Goal: Task Accomplishment & Management: Complete application form

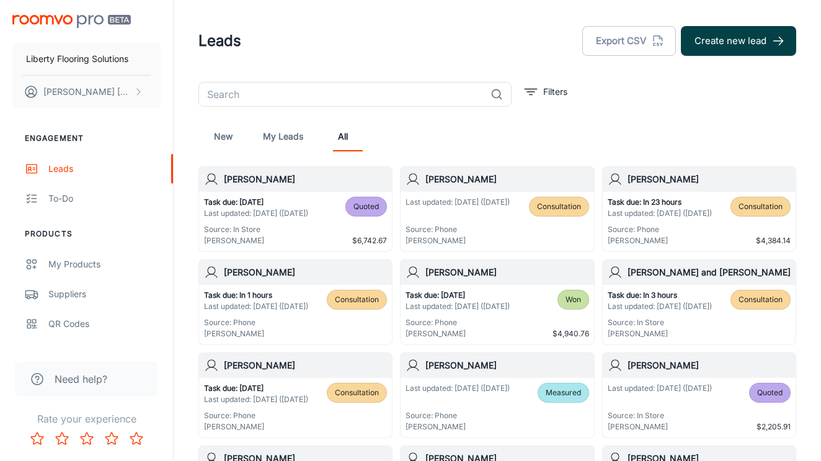
click at [760, 46] on button "Create new lead" at bounding box center [738, 41] width 115 height 30
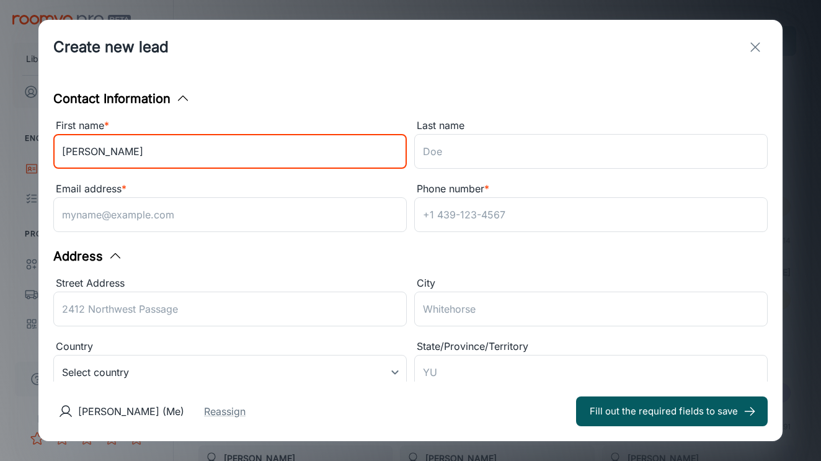
type input "[PERSON_NAME]"
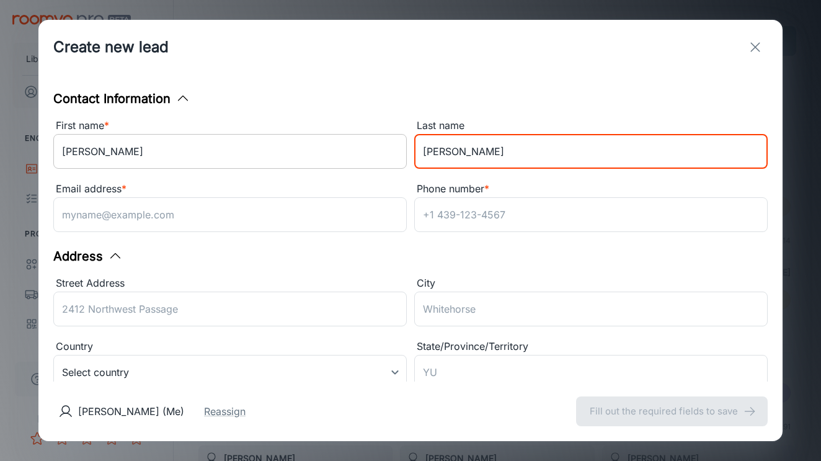
type input "[PERSON_NAME]"
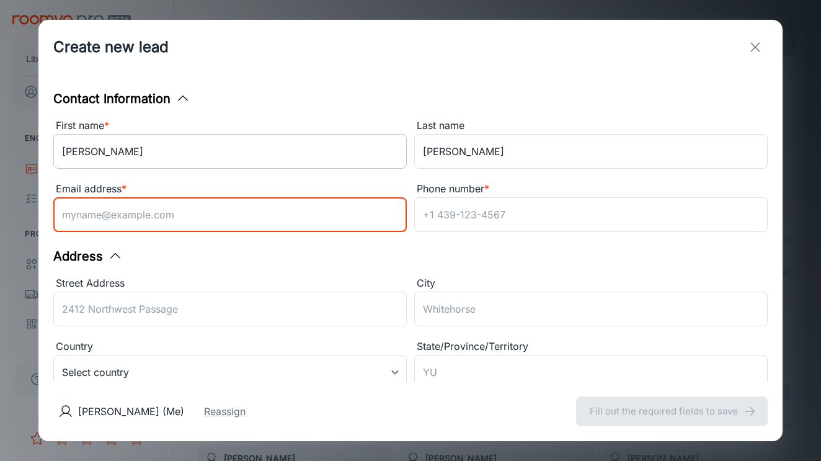
type input "b"
type input "[EMAIL_ADDRESS][DOMAIN_NAME]"
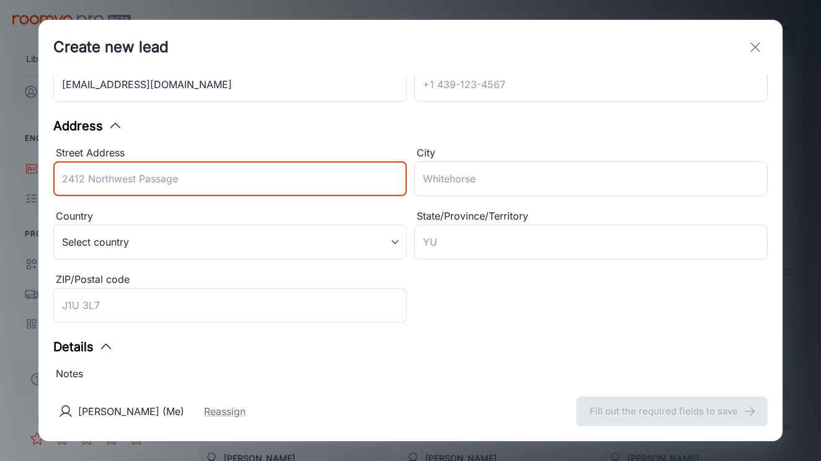
scroll to position [259, 0]
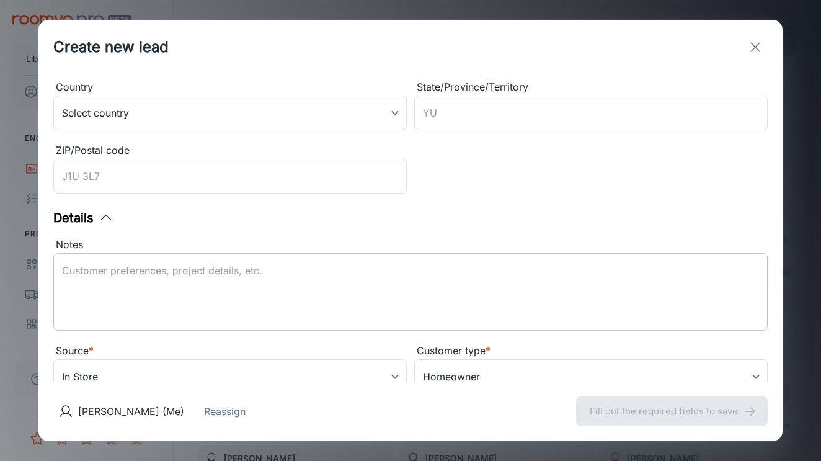
click at [264, 268] on textarea "Notes" at bounding box center [410, 292] width 697 height 57
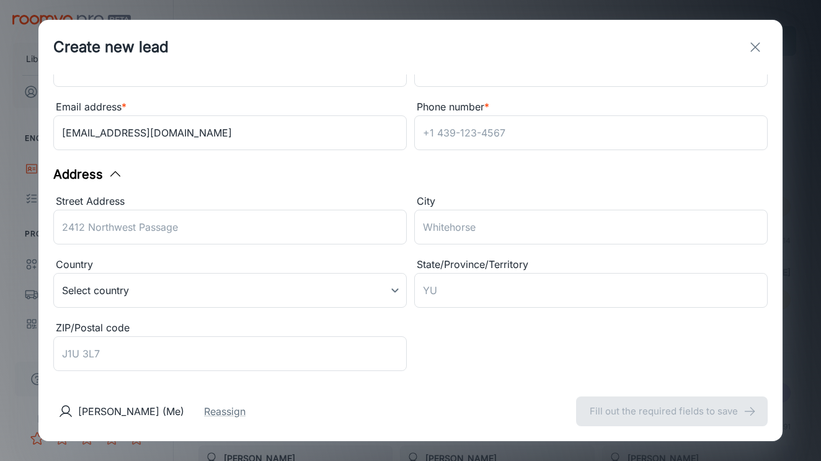
scroll to position [301, 0]
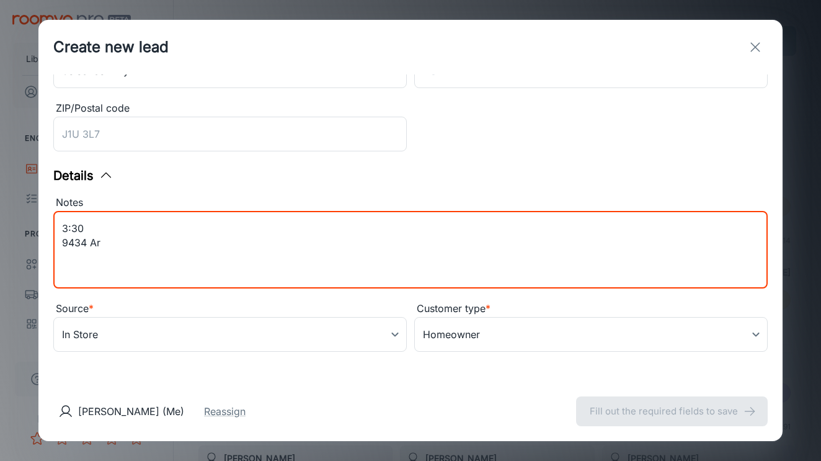
click at [110, 247] on textarea "3:30 9434 Ar" at bounding box center [410, 249] width 697 height 57
drag, startPoint x: 62, startPoint y: 243, endPoint x: 130, endPoint y: 242, distance: 68.2
click at [130, 242] on textarea "3:30 9434 Arcola ln 28277" at bounding box center [410, 249] width 697 height 57
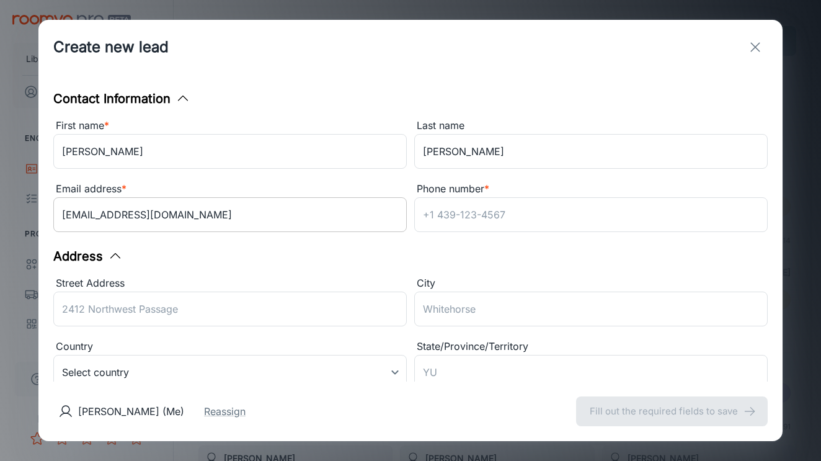
scroll to position [0, 0]
type textarea "3:30 9434 Arcola ln 28277"
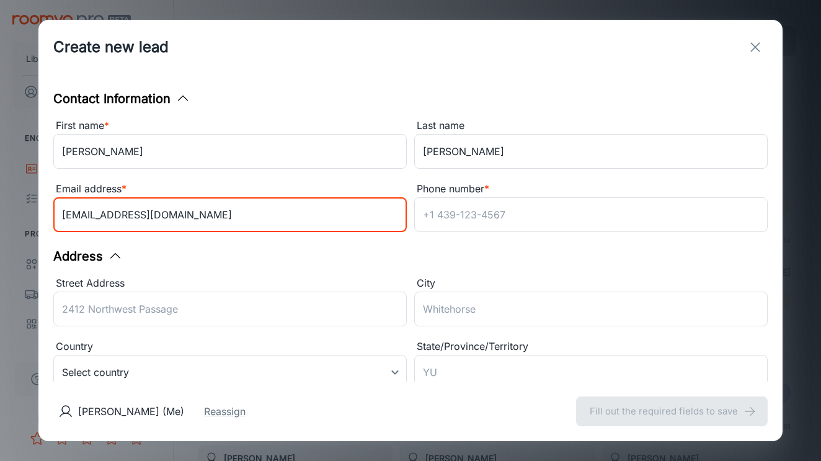
click at [109, 209] on input "[EMAIL_ADDRESS][DOMAIN_NAME]" at bounding box center [229, 214] width 353 height 35
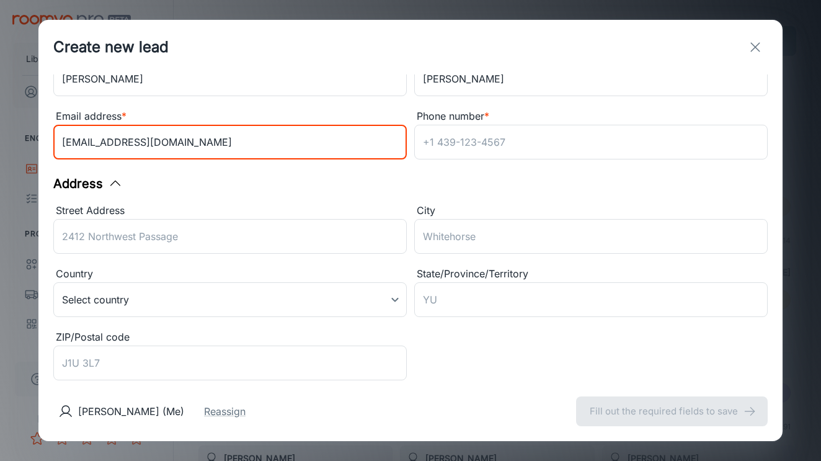
scroll to position [74, 0]
click at [185, 240] on input "Street Address" at bounding box center [229, 235] width 353 height 35
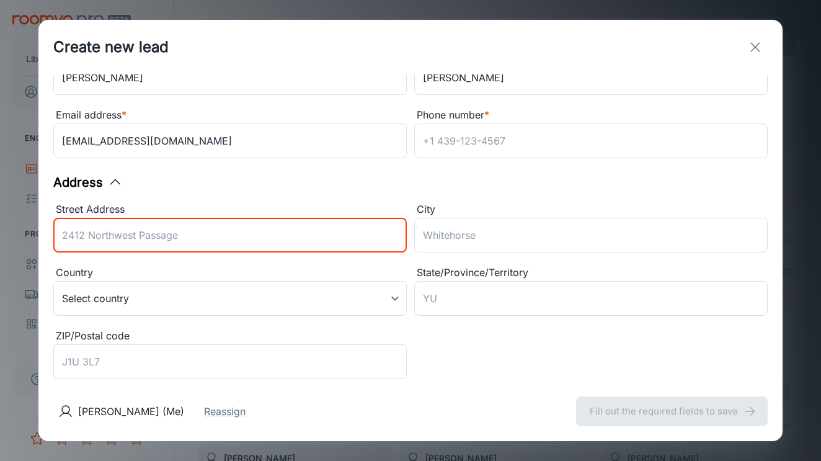
paste input "9434 Arcola ln"
type input "9434 Arcola ln"
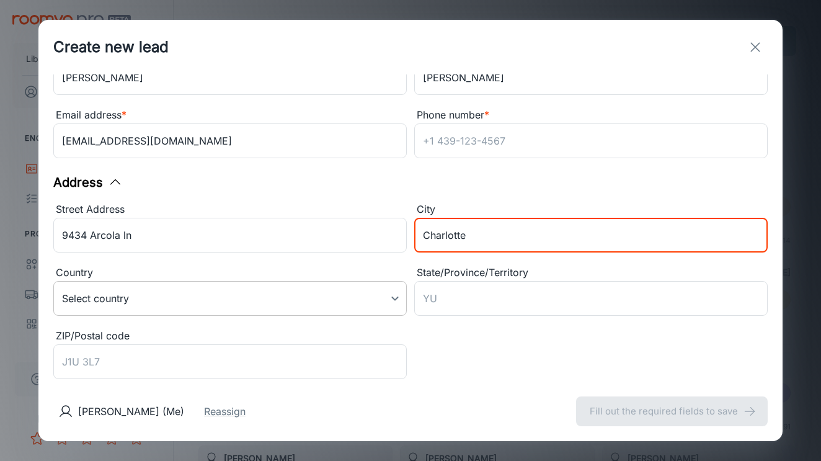
type input "Charlotte"
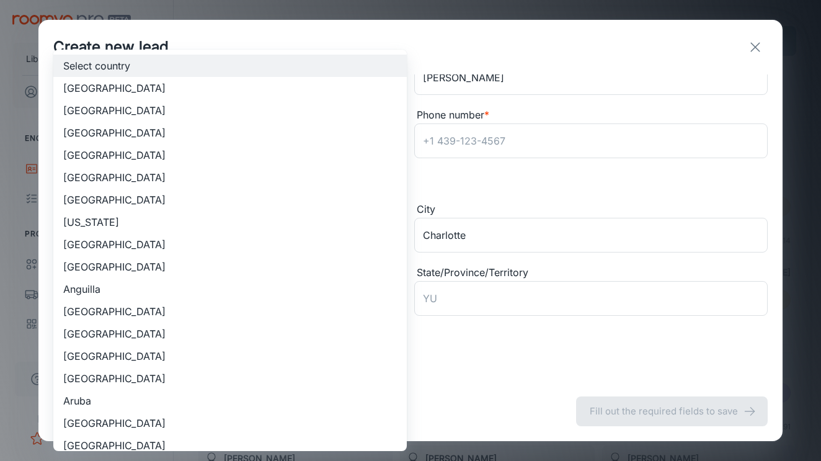
click at [283, 300] on body "Liberty Flooring Solutions [PERSON_NAME] Engagement Leads To-do Products My Pro…" at bounding box center [410, 230] width 821 height 461
click at [201, 107] on li "[GEOGRAPHIC_DATA]" at bounding box center [229, 110] width 353 height 22
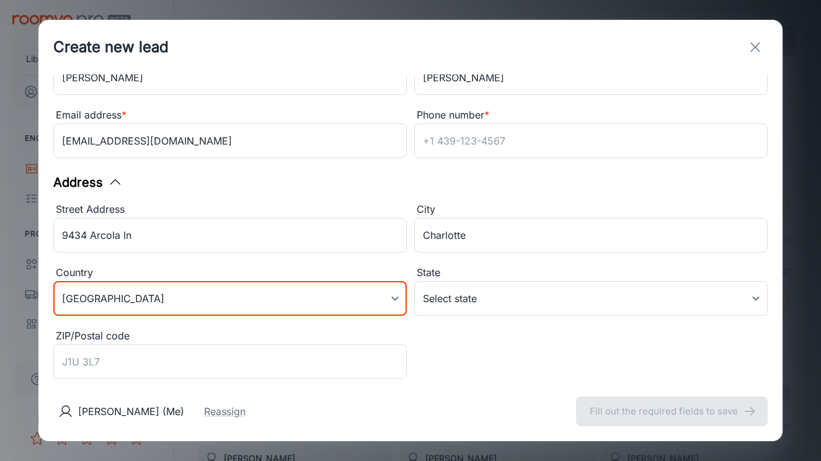
type input "US"
click at [510, 304] on body "Liberty Flooring Solutions [PERSON_NAME] Engagement Leads To-do Products My Pro…" at bounding box center [410, 230] width 821 height 461
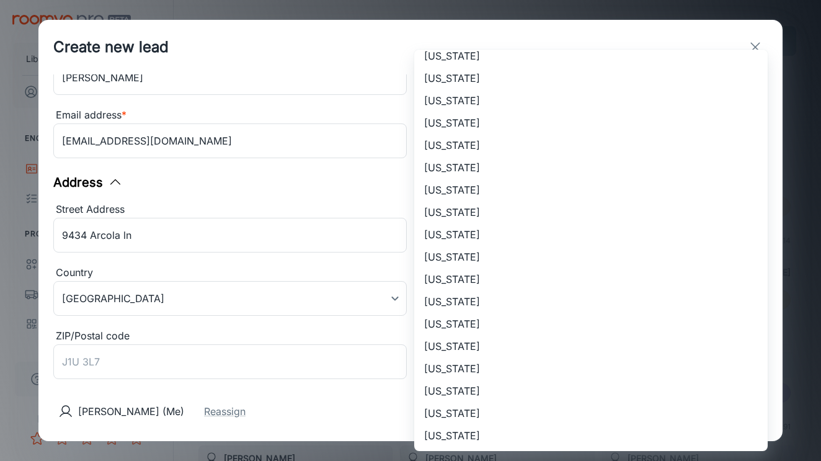
scroll to position [745, 0]
click at [506, 92] on li "[US_STATE]" at bounding box center [590, 102] width 353 height 22
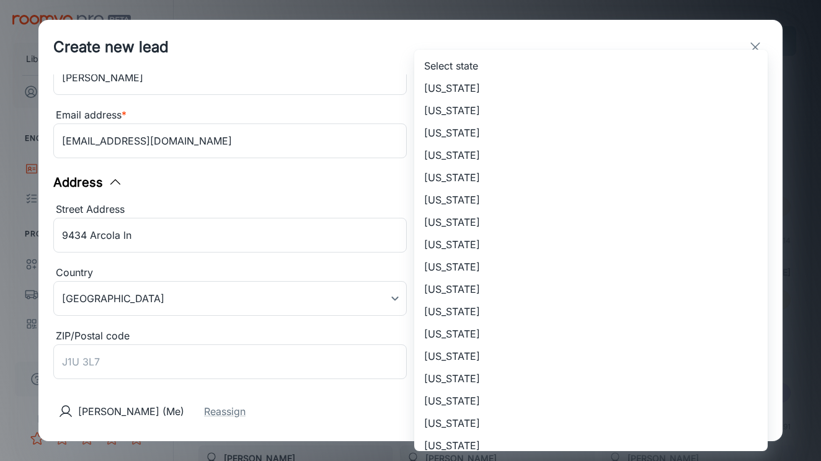
click at [477, 304] on body "Liberty Flooring Solutions [PERSON_NAME] Engagement Leads To-do Products My Pro…" at bounding box center [410, 230] width 821 height 461
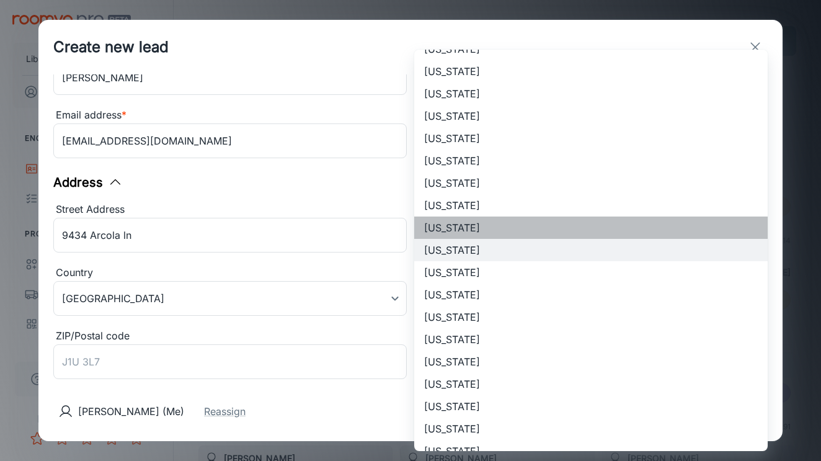
click at [502, 236] on li "[US_STATE]" at bounding box center [590, 227] width 353 height 22
type input "[US_STATE]"
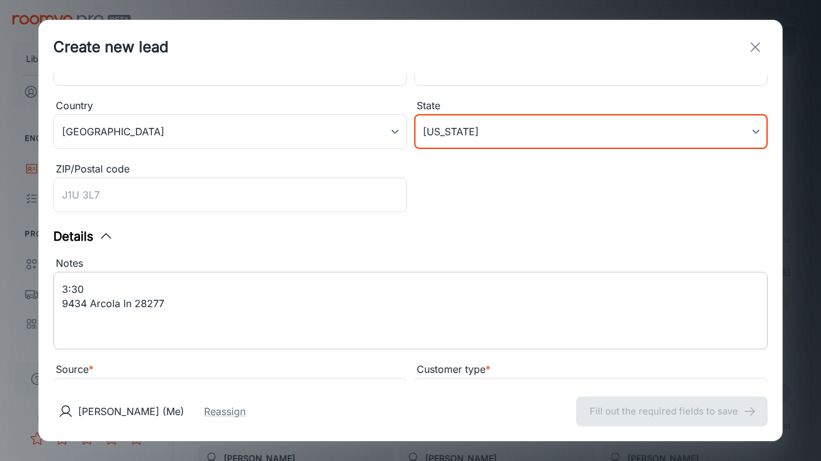
scroll to position [259, 0]
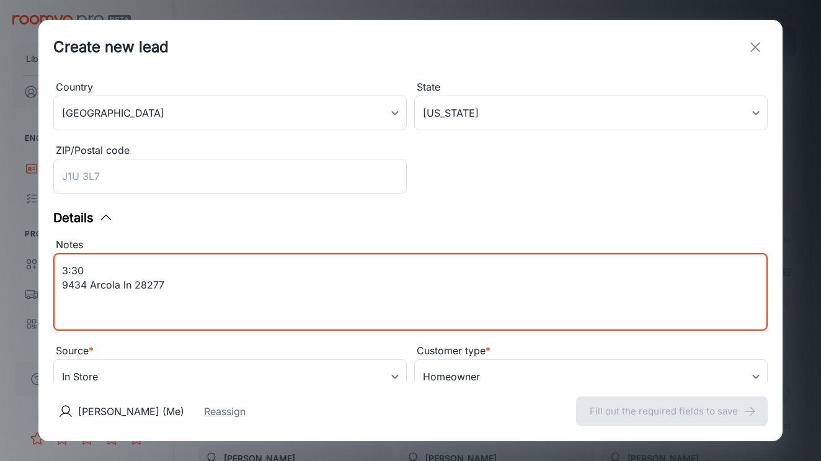
drag, startPoint x: 210, startPoint y: 298, endPoint x: 49, endPoint y: 289, distance: 161.5
click at [49, 289] on div "Notes 3:30 9434 Arcola ln 28277 x ​" at bounding box center [407, 282] width 722 height 106
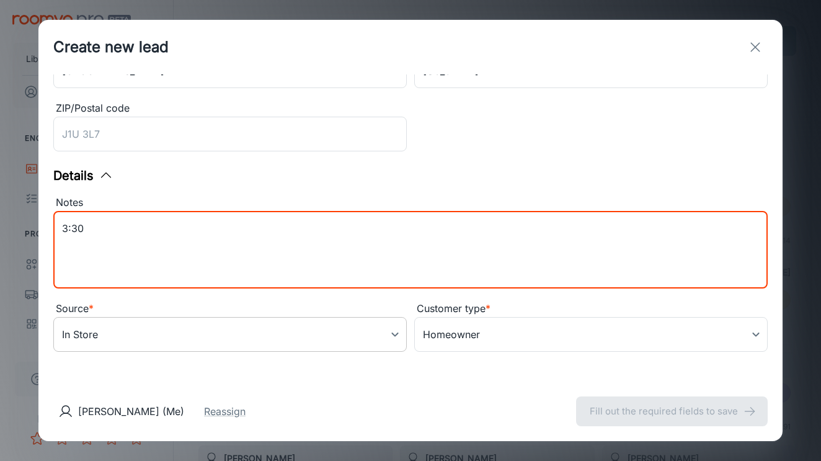
type textarea "3:30"
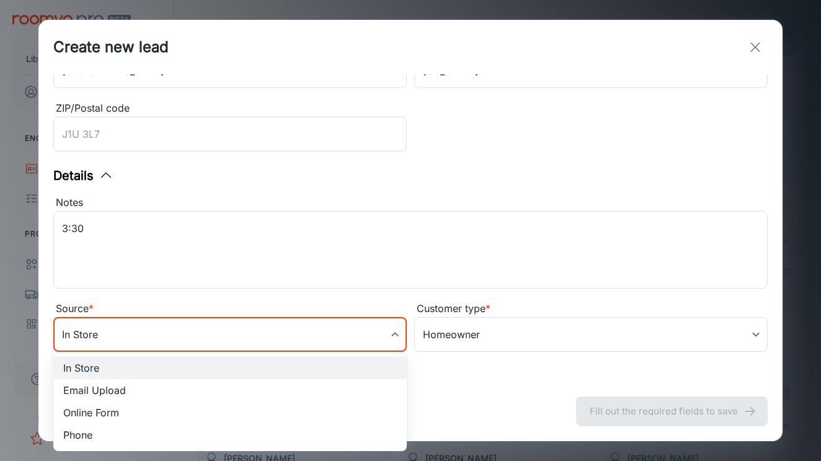
click at [145, 341] on body "Liberty Flooring Solutions [PERSON_NAME] Engagement Leads To-do Products My Pro…" at bounding box center [410, 230] width 821 height 461
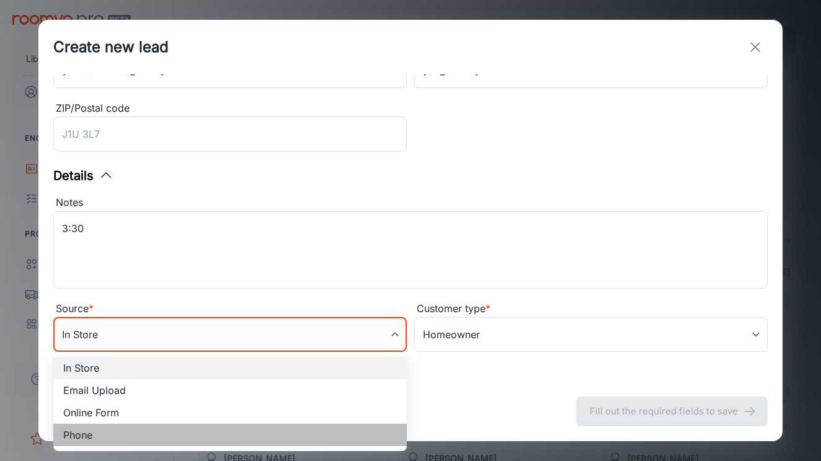
click at [140, 435] on li "Phone" at bounding box center [229, 435] width 353 height 22
type input "phone"
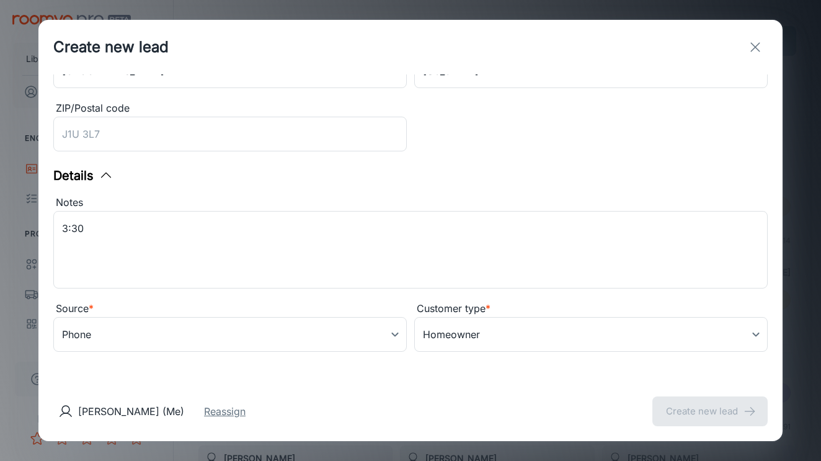
type input "[PHONE_NUMBER]"
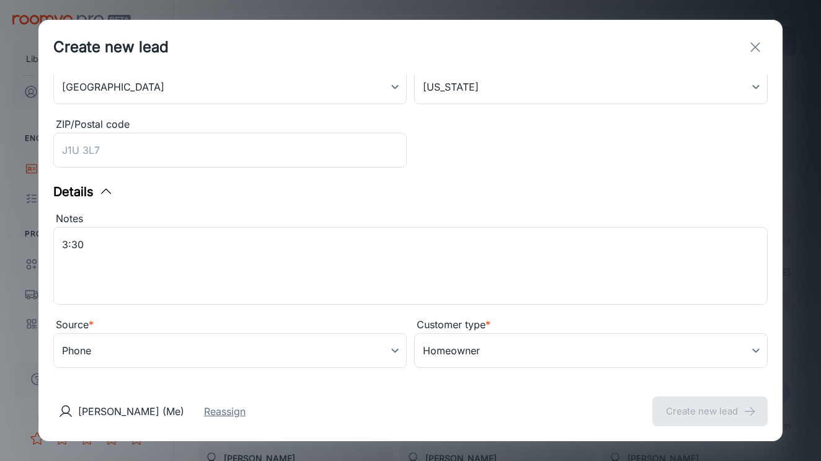
click at [216, 414] on button "Reassign" at bounding box center [225, 411] width 42 height 15
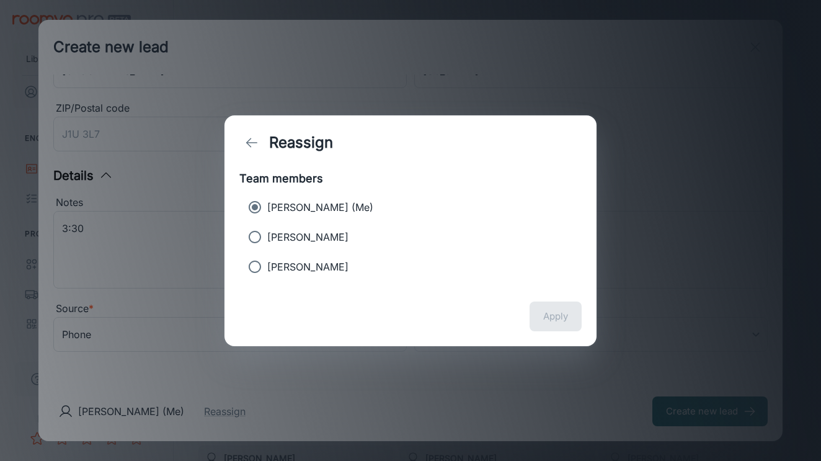
click at [299, 240] on p "[PERSON_NAME]" at bounding box center [307, 236] width 81 height 15
click at [267, 240] on input "[PERSON_NAME]" at bounding box center [254, 236] width 25 height 25
radio input "true"
radio input "false"
click at [546, 295] on div "Apply" at bounding box center [410, 316] width 372 height 60
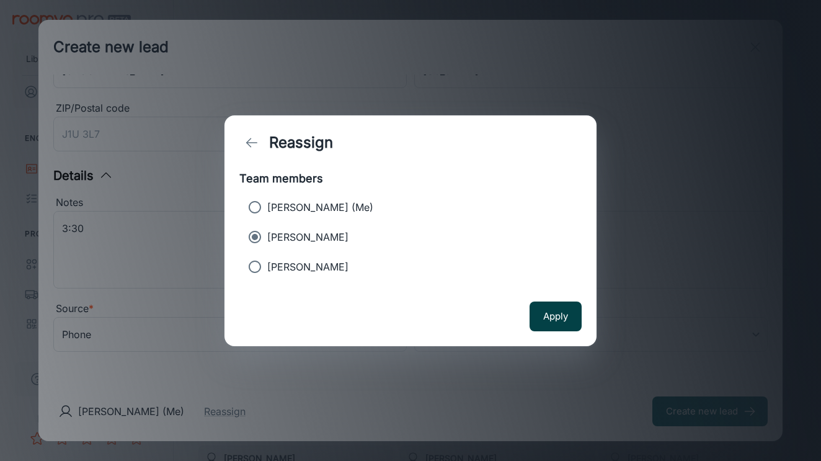
click at [539, 318] on button "Apply" at bounding box center [556, 316] width 52 height 30
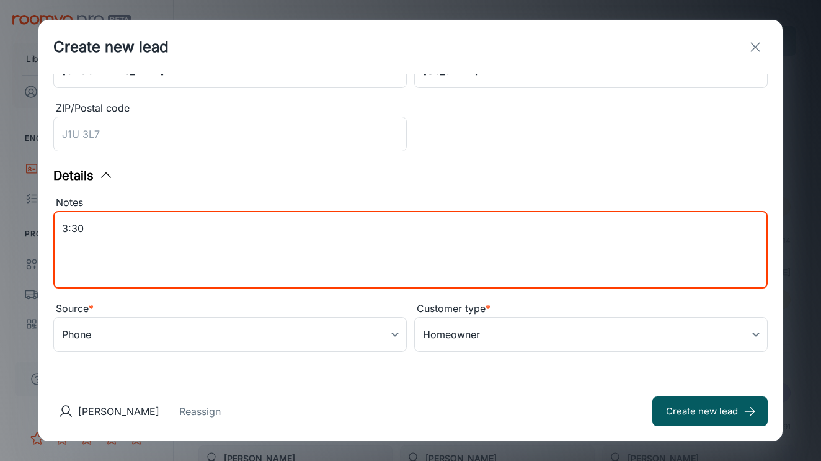
drag, startPoint x: 143, startPoint y: 241, endPoint x: 0, endPoint y: 213, distance: 145.3
click at [6, 226] on div "Create new lead Contact Information First name * [PERSON_NAME] ​ Last name [PER…" at bounding box center [410, 230] width 821 height 461
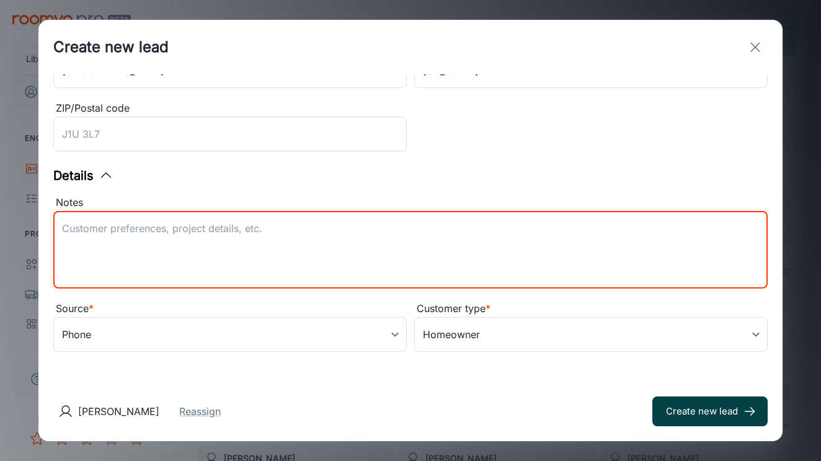
click at [698, 406] on button "Create new lead" at bounding box center [709, 411] width 115 height 30
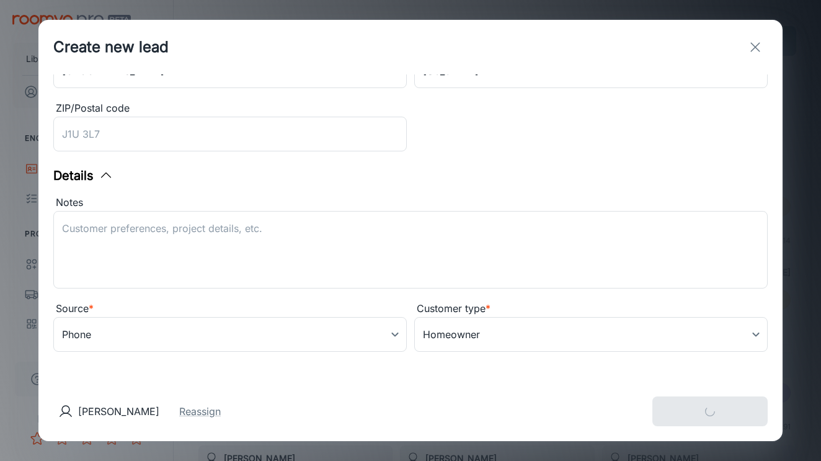
type input "in_store"
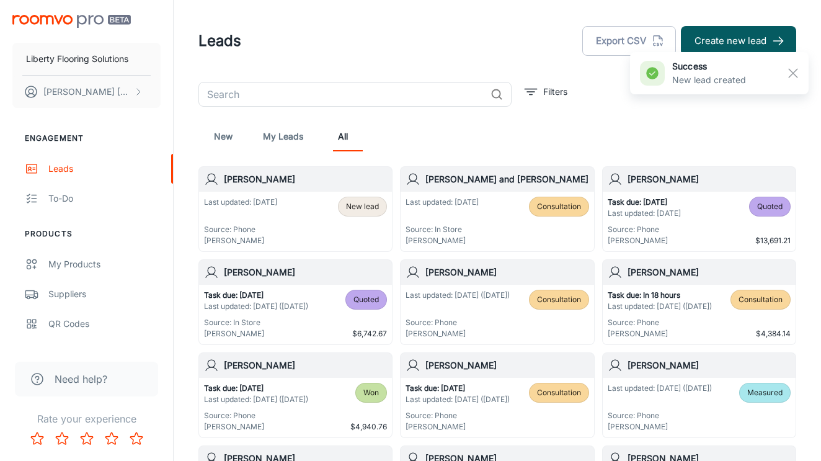
click at [316, 190] on div "[PERSON_NAME]" at bounding box center [295, 179] width 193 height 25
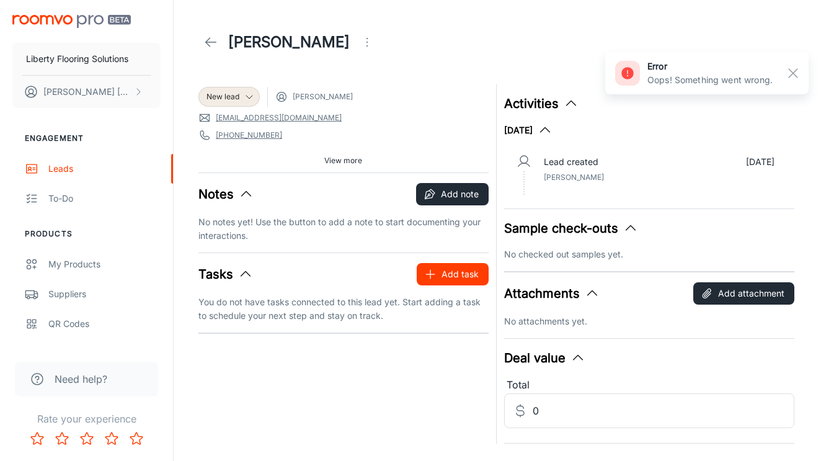
click at [445, 281] on button "Add task" at bounding box center [453, 274] width 72 height 22
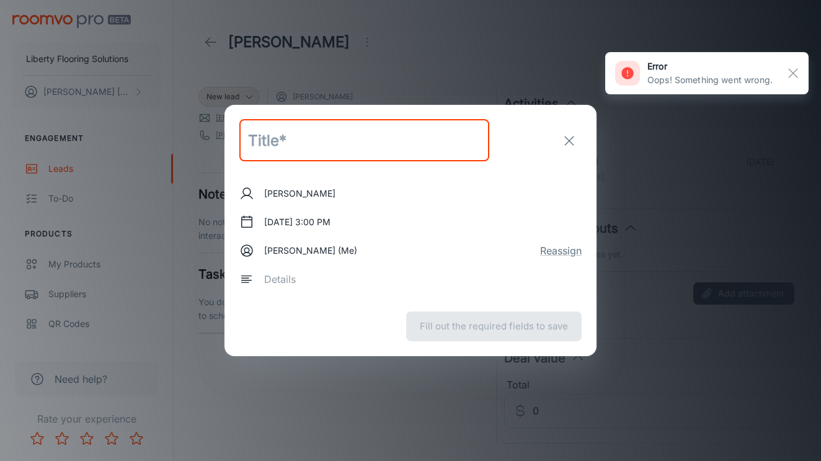
click at [309, 137] on input "text" at bounding box center [364, 141] width 250 height 42
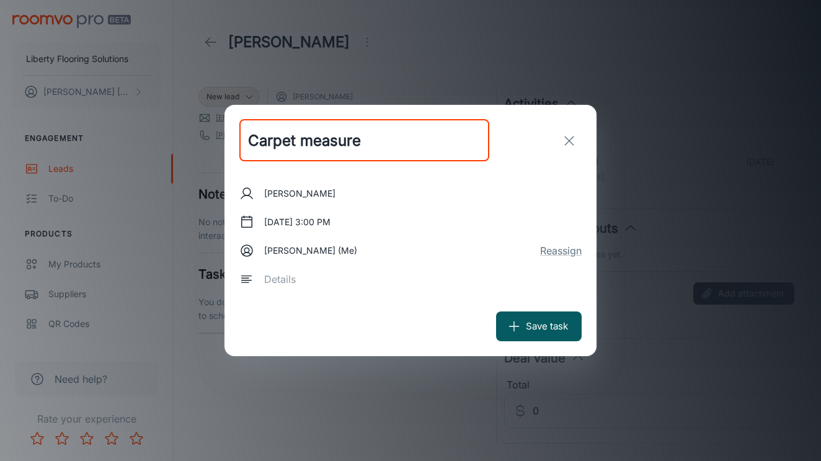
type input "Carpet measure"
click at [321, 303] on div "Save task" at bounding box center [410, 326] width 372 height 60
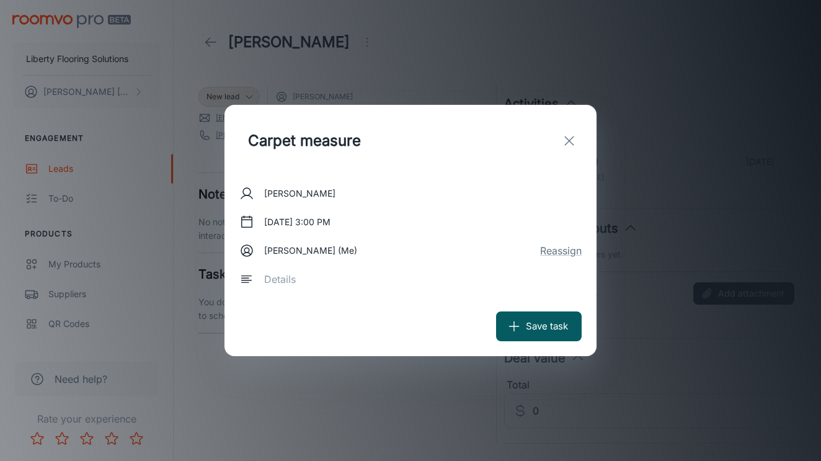
click at [303, 267] on div "x ​" at bounding box center [418, 279] width 326 height 35
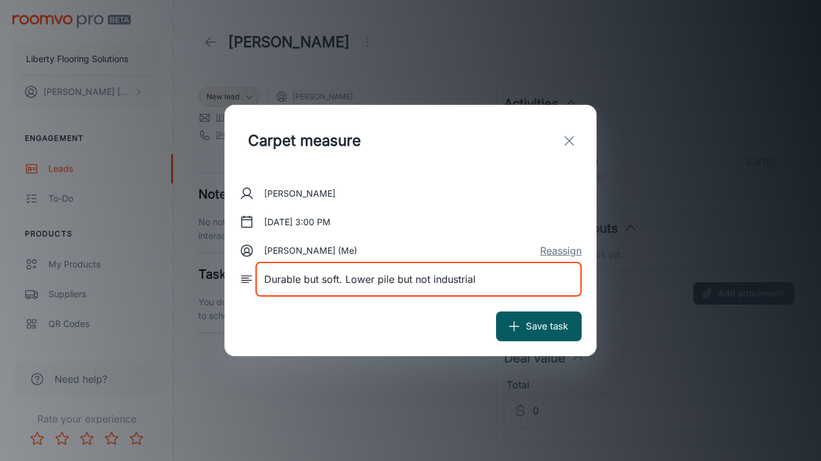
type textarea "Durable but soft. Lower pile but not industrial"
click at [554, 247] on button "Reassign" at bounding box center [561, 250] width 42 height 15
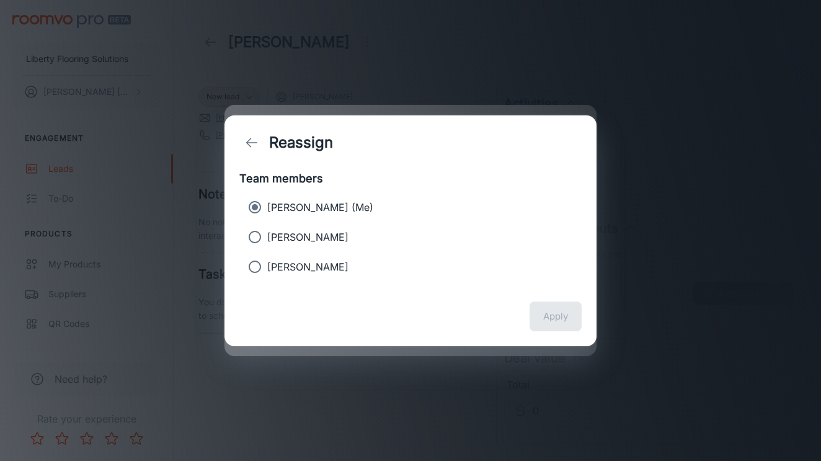
click at [251, 226] on input "[PERSON_NAME]" at bounding box center [254, 236] width 25 height 25
radio input "true"
radio input "false"
click at [541, 319] on button "Apply" at bounding box center [556, 316] width 52 height 30
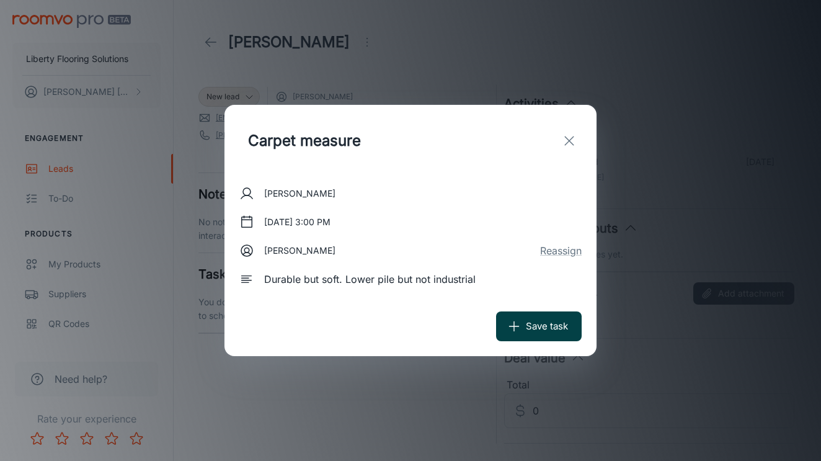
click at [548, 326] on button "Save task" at bounding box center [539, 326] width 86 height 30
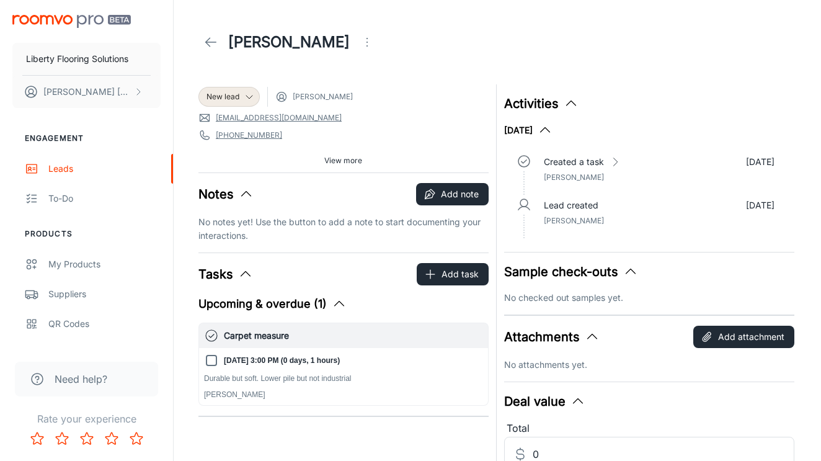
scroll to position [30, 0]
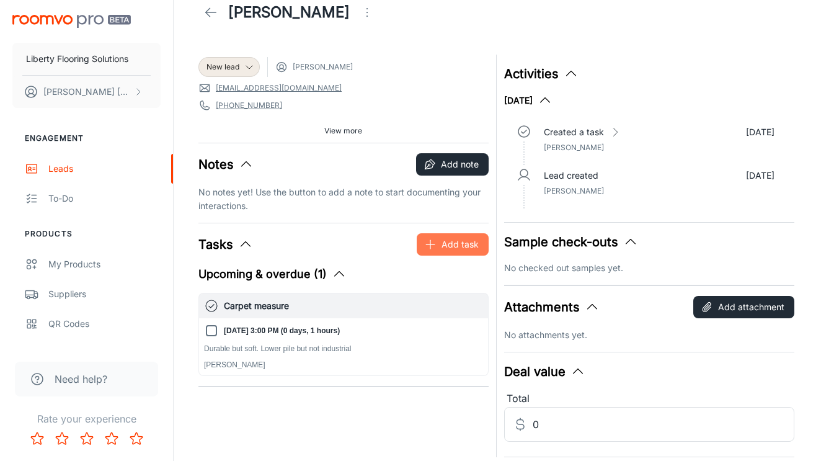
click at [434, 252] on button "Add task" at bounding box center [453, 244] width 72 height 22
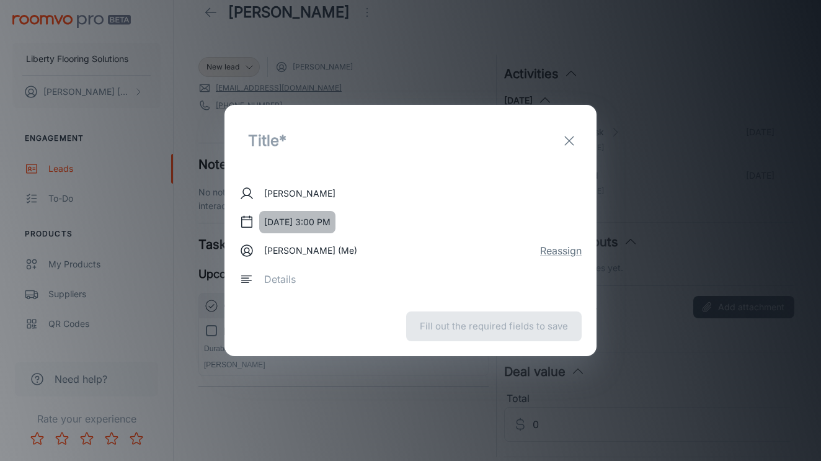
click at [322, 219] on button "[DATE] 3:00 PM" at bounding box center [297, 222] width 76 height 22
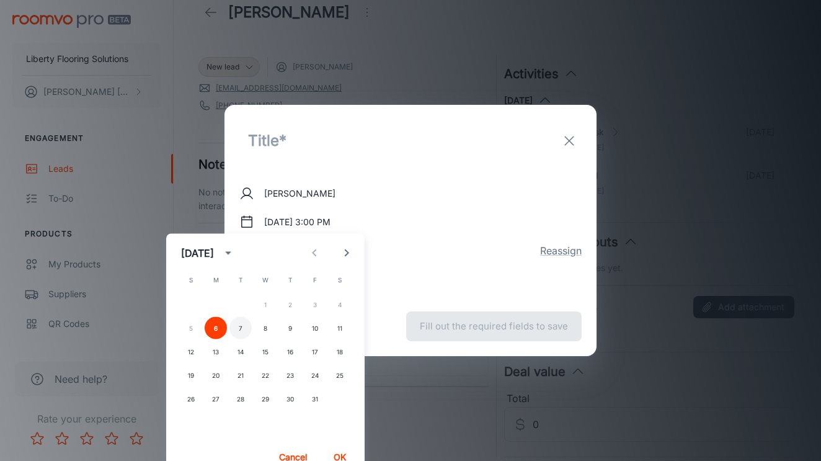
click at [239, 327] on button "7" at bounding box center [240, 328] width 22 height 22
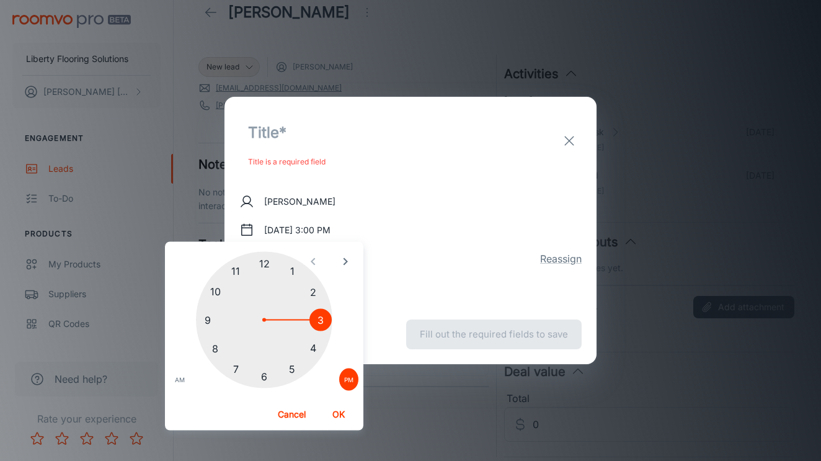
click at [321, 316] on div at bounding box center [264, 320] width 136 height 136
click at [269, 384] on div at bounding box center [264, 320] width 136 height 136
click at [267, 371] on div at bounding box center [264, 320] width 136 height 136
click at [265, 376] on div at bounding box center [264, 320] width 136 height 136
click at [344, 412] on button "OK" at bounding box center [339, 414] width 40 height 22
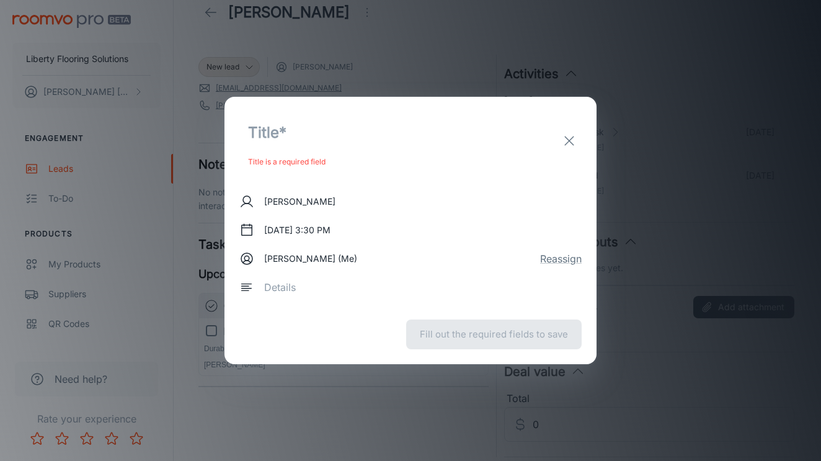
click at [476, 296] on div "x ​" at bounding box center [418, 287] width 326 height 35
click at [329, 165] on p "Title is a required field" at bounding box center [364, 161] width 233 height 15
click at [316, 142] on input "text" at bounding box center [364, 133] width 250 height 42
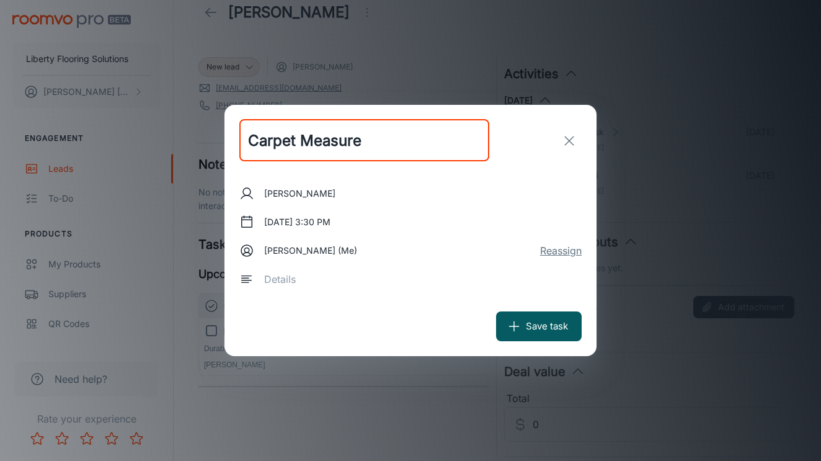
type input "Carpet Measure"
click at [553, 252] on button "Reassign" at bounding box center [561, 250] width 42 height 15
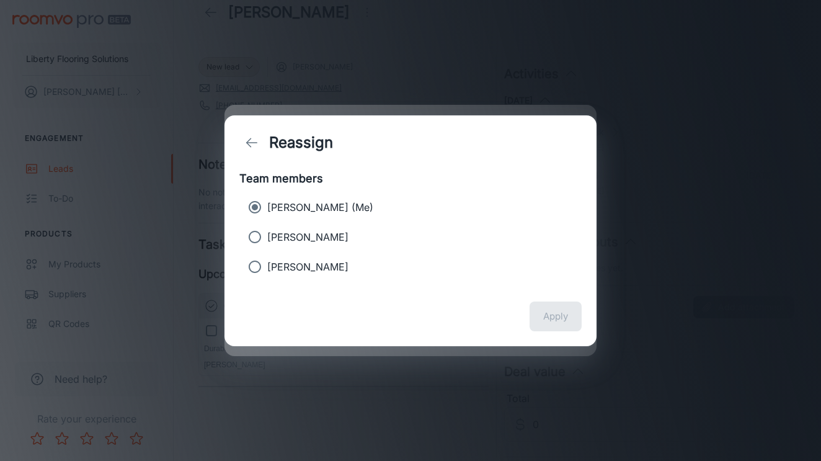
click at [358, 229] on label "[PERSON_NAME]" at bounding box center [401, 236] width 319 height 25
click at [267, 229] on input "[PERSON_NAME]" at bounding box center [254, 236] width 25 height 25
radio input "true"
radio input "false"
click at [559, 309] on button "Apply" at bounding box center [556, 316] width 52 height 30
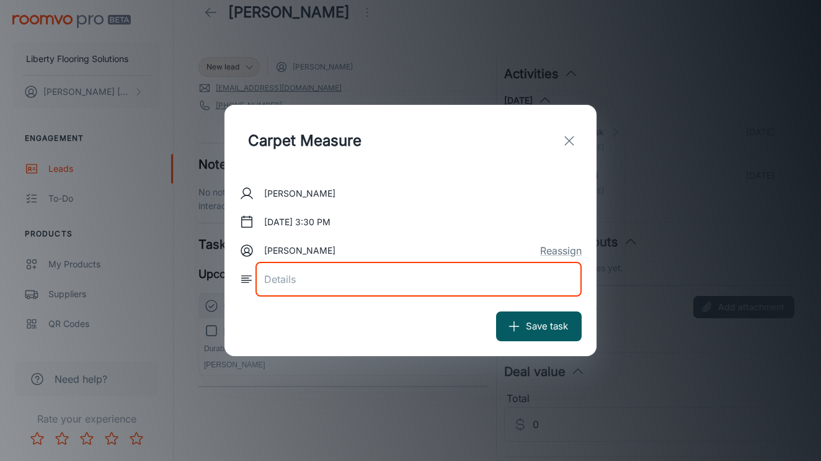
click at [274, 284] on textarea at bounding box center [418, 279] width 309 height 14
type textarea "Something soft but durable"
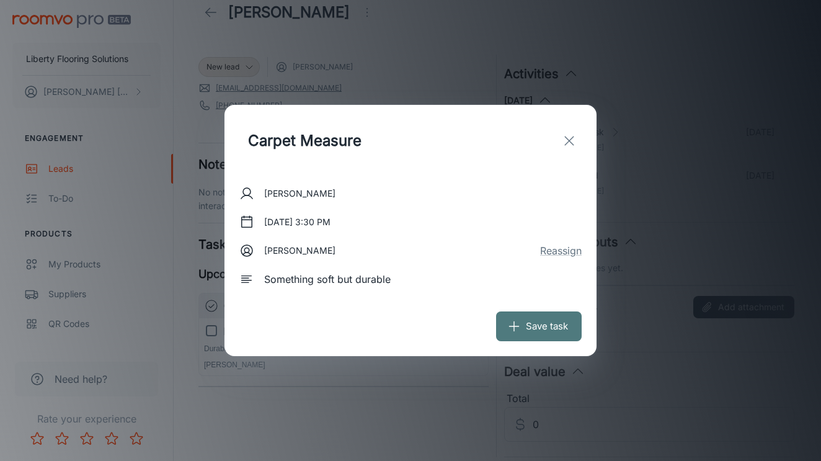
click at [549, 320] on button "Save task" at bounding box center [539, 326] width 86 height 30
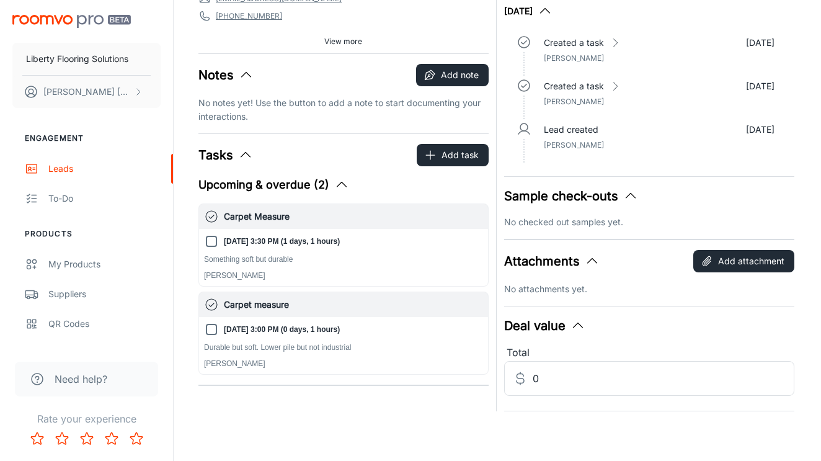
scroll to position [119, 0]
click at [211, 335] on input "[DATE] 3:00 PM (0 days, 1 hours)" at bounding box center [211, 329] width 15 height 15
checkbox input "true"
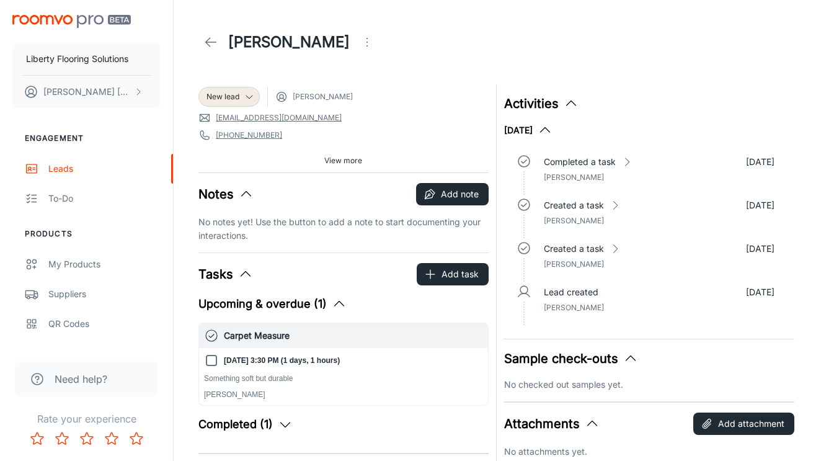
scroll to position [0, 0]
click at [68, 18] on img "scrollable content" at bounding box center [71, 21] width 118 height 13
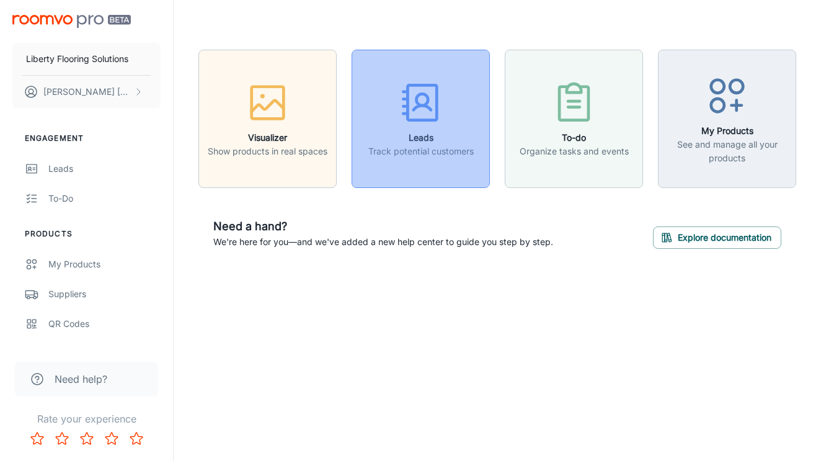
click at [409, 120] on rect "button" at bounding box center [421, 102] width 29 height 35
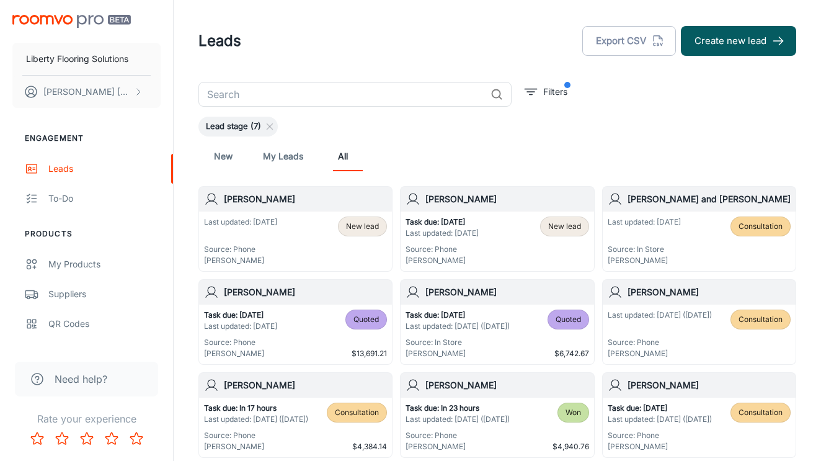
click at [752, 63] on header "Leads Export CSV Create new lead" at bounding box center [498, 41] width 628 height 82
click at [742, 43] on button "Create new lead" at bounding box center [738, 41] width 115 height 30
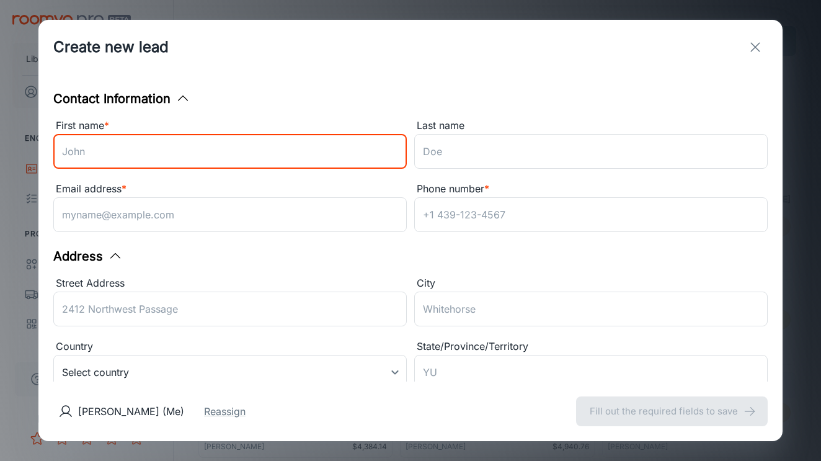
click at [82, 145] on input "First name *" at bounding box center [229, 151] width 353 height 35
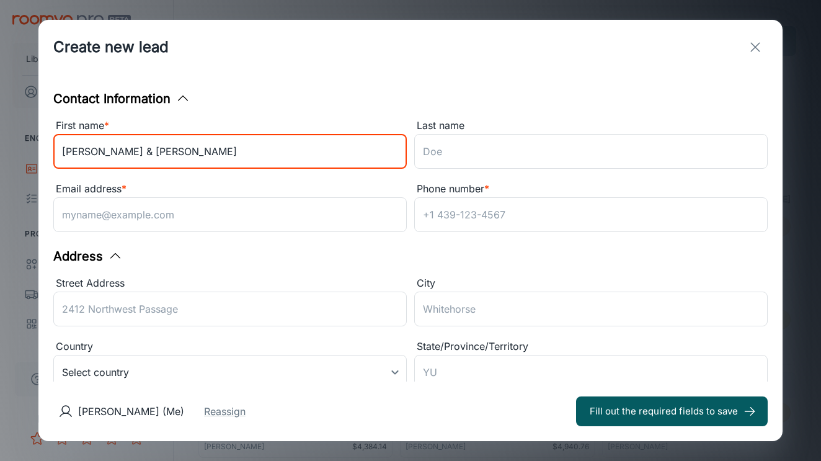
type input "[PERSON_NAME] & [PERSON_NAME]"
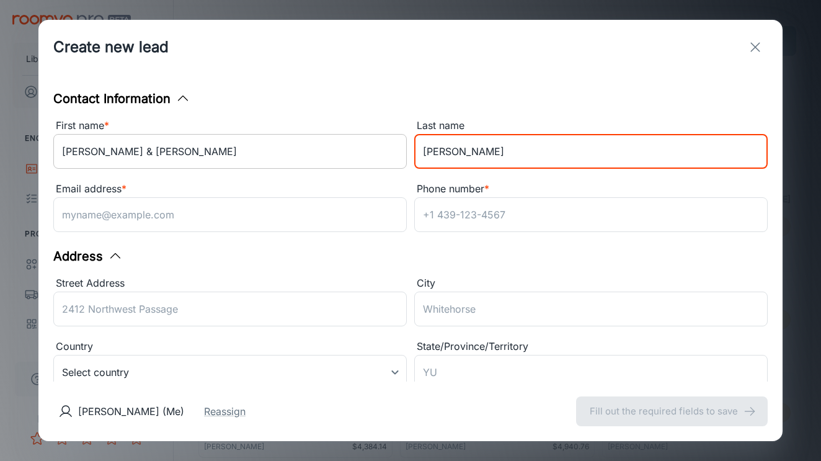
type input "[PERSON_NAME]"
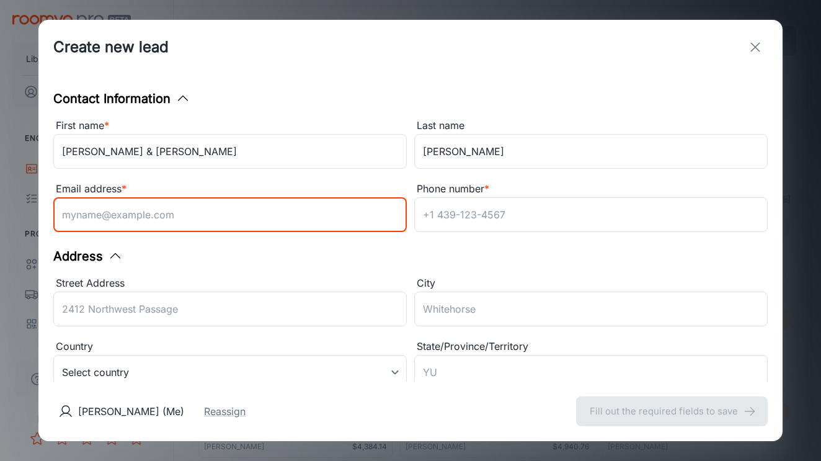
click at [276, 205] on input "Email address *" at bounding box center [229, 214] width 353 height 35
type input "[EMAIL_ADDRESS][DOMAIN_NAME]"
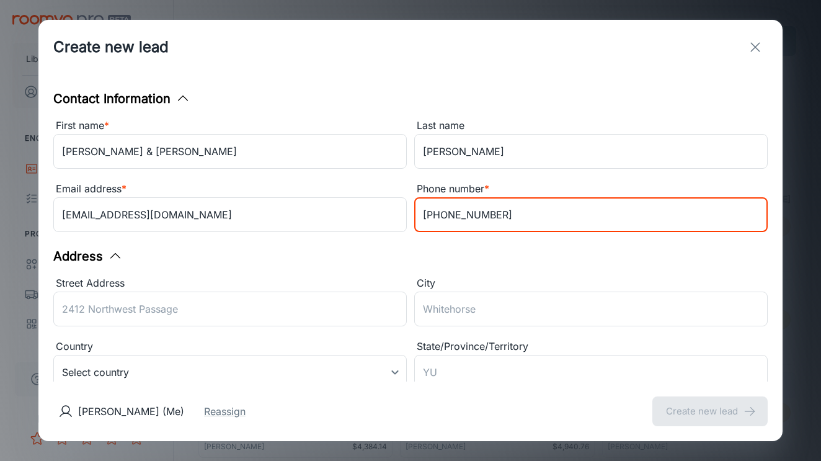
type input "[PHONE_NUMBER]"
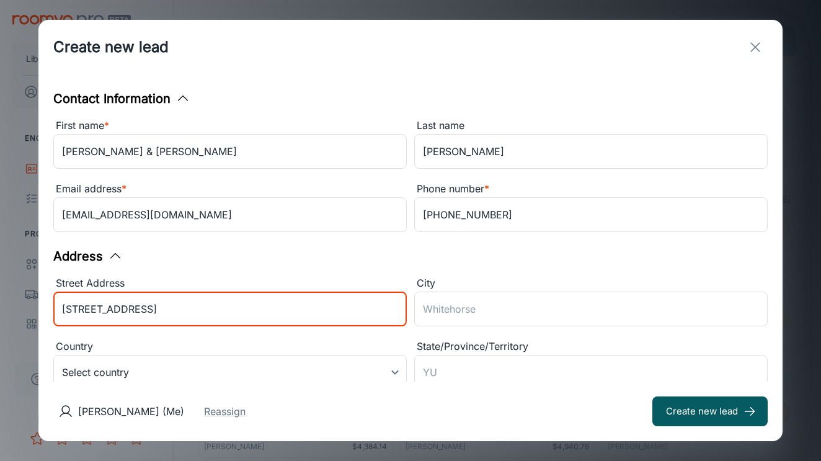
type input "[STREET_ADDRESS]"
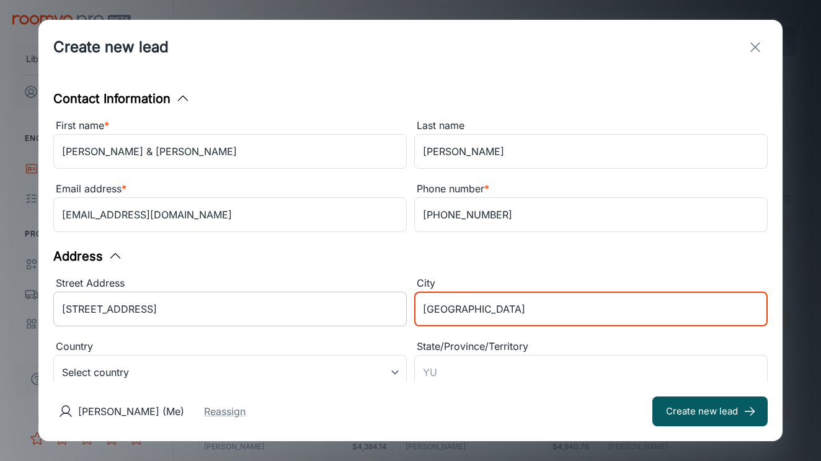
type input "[GEOGRAPHIC_DATA]"
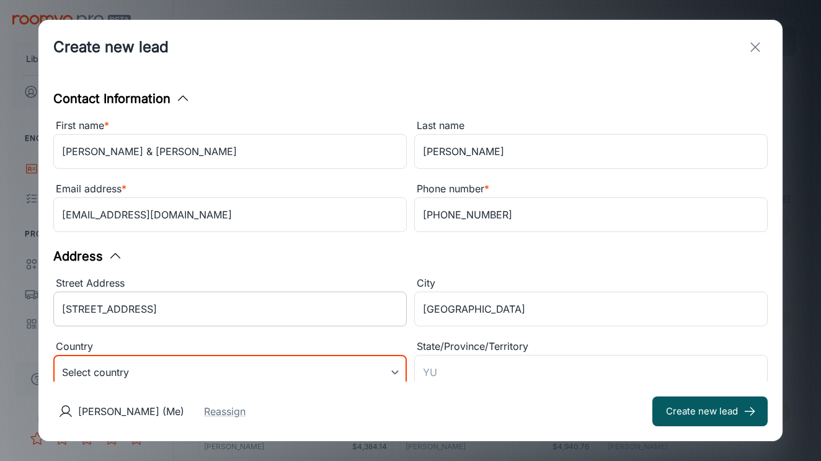
scroll to position [8, 0]
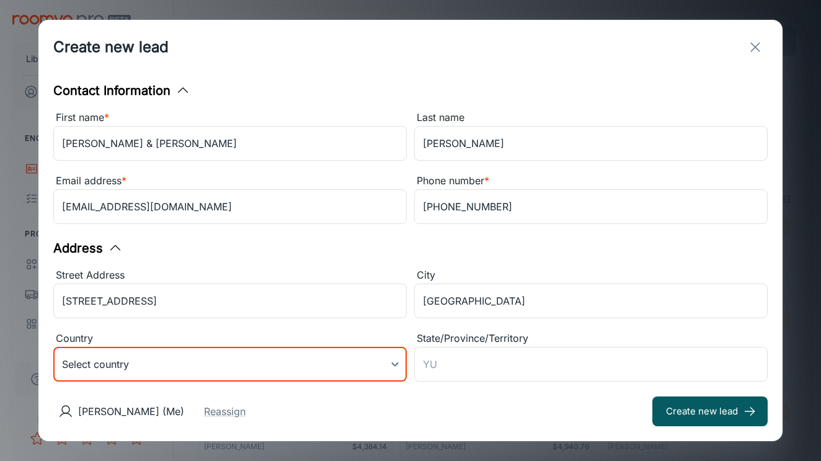
click at [321, 349] on body "Liberty Flooring Solutions [PERSON_NAME] Engagement Leads To-do Products My Pro…" at bounding box center [410, 230] width 821 height 461
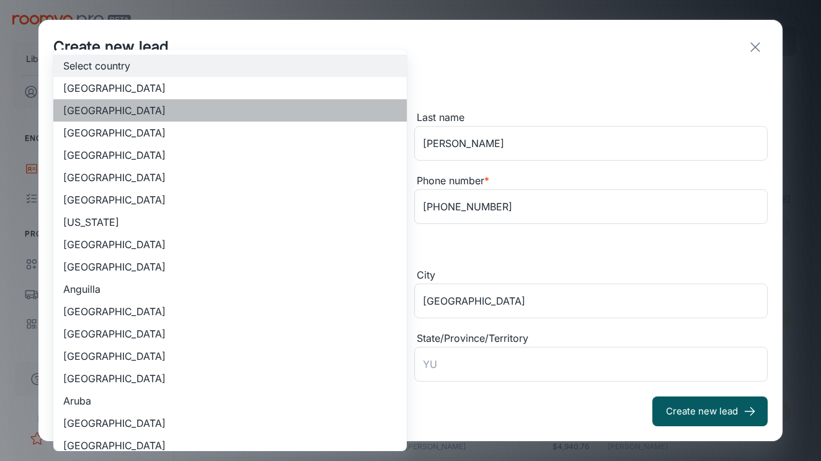
click at [148, 107] on li "[GEOGRAPHIC_DATA]" at bounding box center [229, 110] width 353 height 22
type input "US"
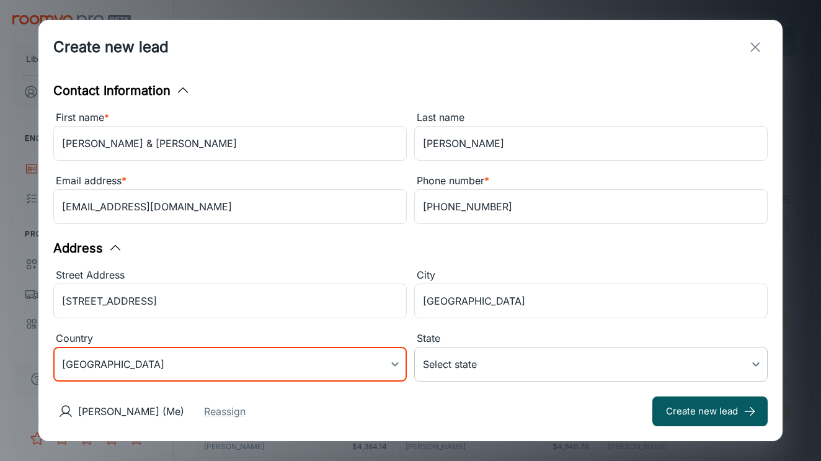
click at [455, 366] on body "Liberty Flooring Solutions [PERSON_NAME] Engagement Leads To-do Products My Pro…" at bounding box center [410, 230] width 821 height 461
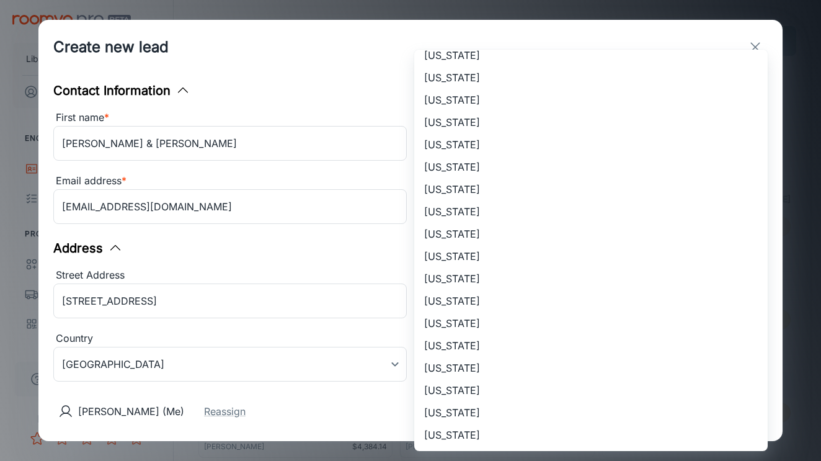
scroll to position [676, 0]
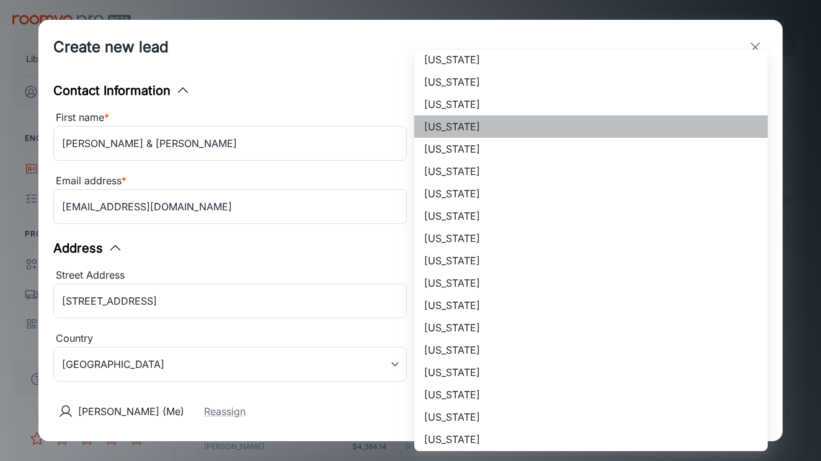
click at [461, 136] on li "[US_STATE]" at bounding box center [590, 126] width 353 height 22
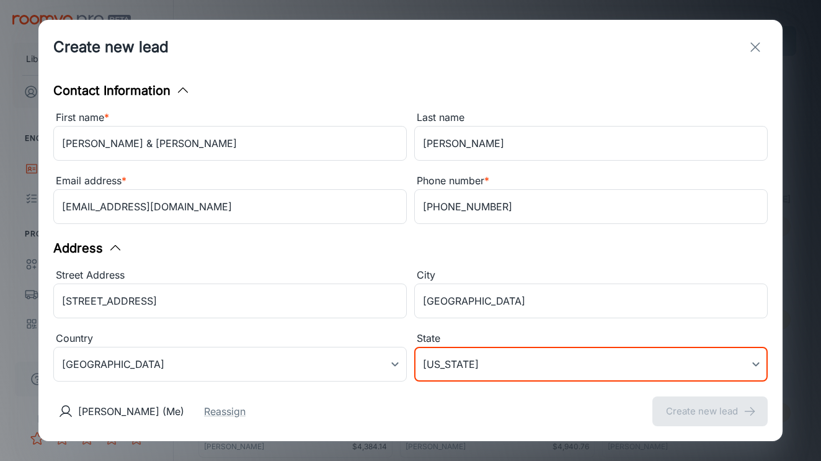
click at [445, 387] on div "[PERSON_NAME] (Me) Reassign Create new lead" at bounding box center [410, 411] width 744 height 60
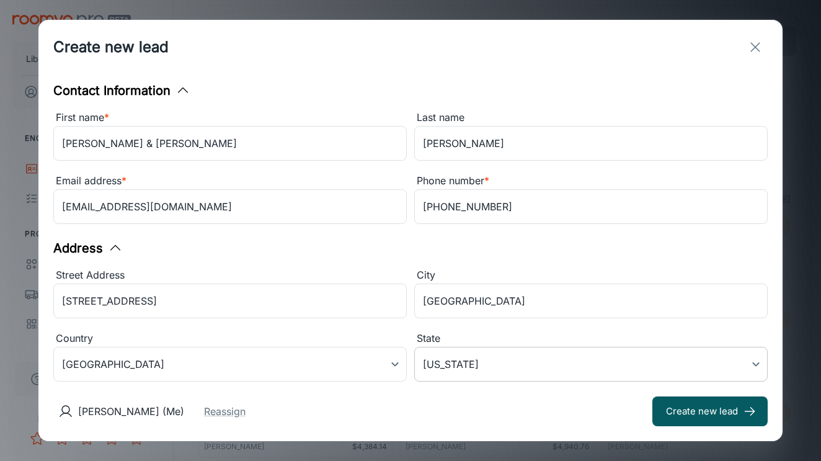
click at [447, 365] on body "Liberty Flooring Solutions [PERSON_NAME] Engagement Leads To-do Products My Pro…" at bounding box center [410, 230] width 821 height 461
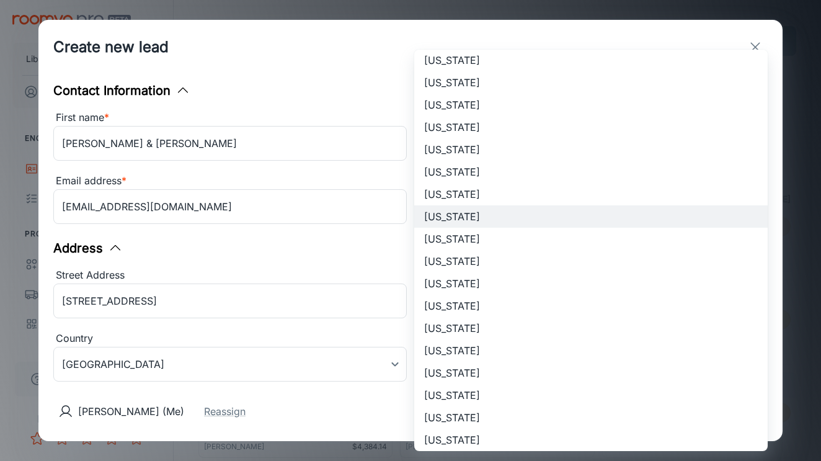
scroll to position [592, 0]
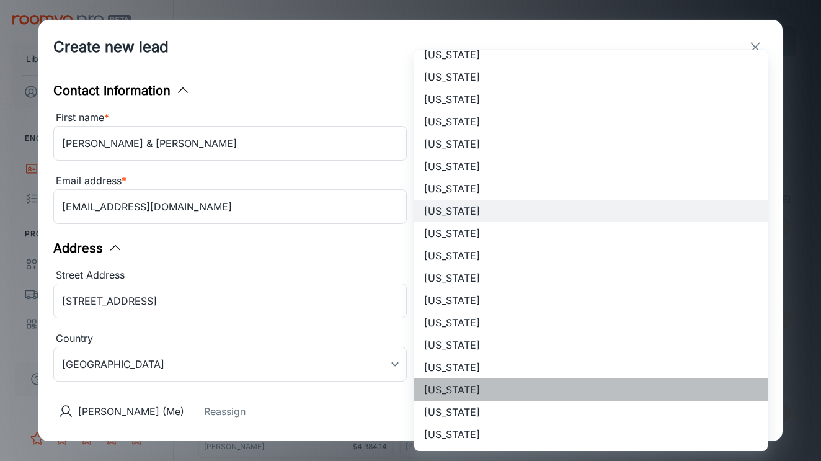
click at [482, 391] on li "[US_STATE]" at bounding box center [590, 389] width 353 height 22
type input "[US_STATE]"
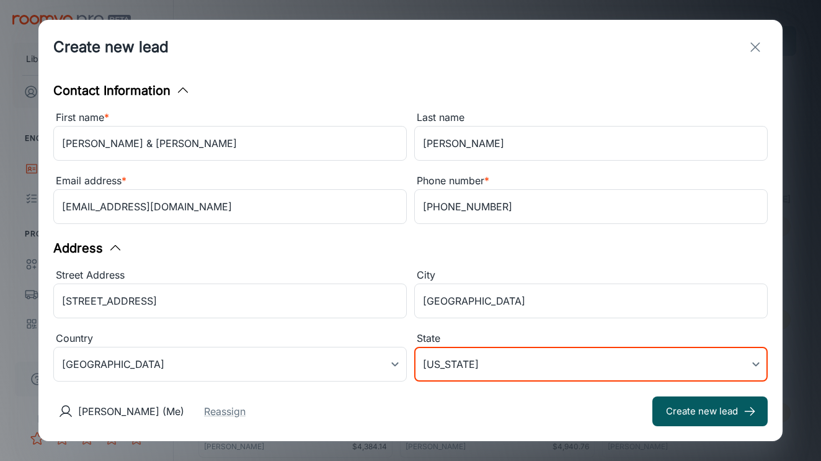
click at [383, 254] on div "Address" at bounding box center [410, 248] width 714 height 19
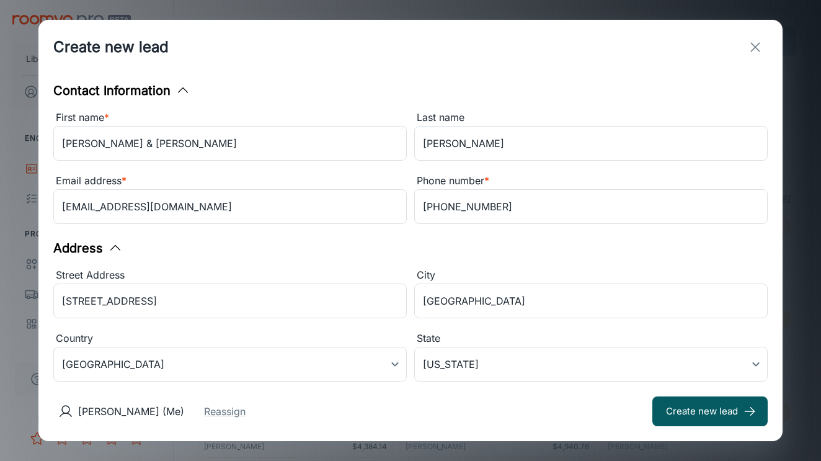
scroll to position [179, 0]
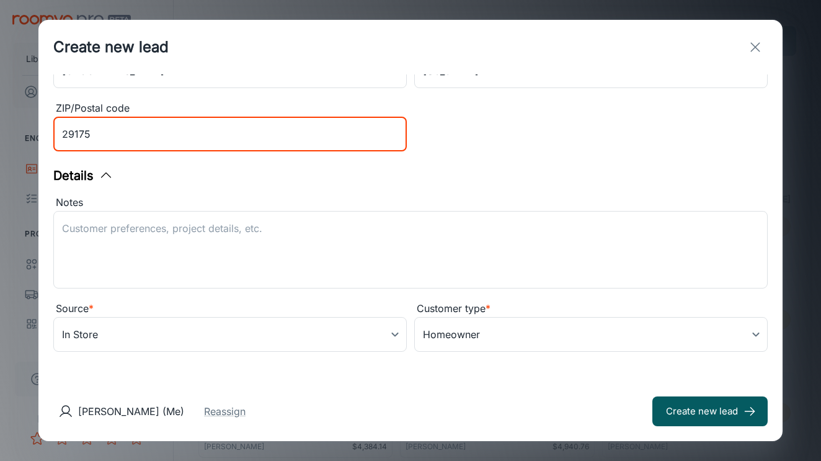
type input "29175"
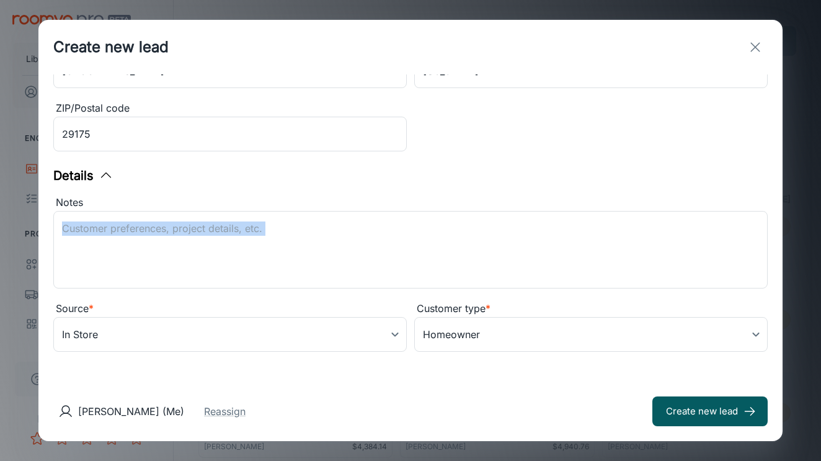
drag, startPoint x: 275, startPoint y: 286, endPoint x: 275, endPoint y: 182, distance: 104.2
click at [275, 185] on div "Details Notes x ​ Source * In Store in_store ​ Customer type * Homeowner 5 ​" at bounding box center [410, 261] width 714 height 190
click at [260, 242] on textarea "Notes" at bounding box center [410, 249] width 697 height 57
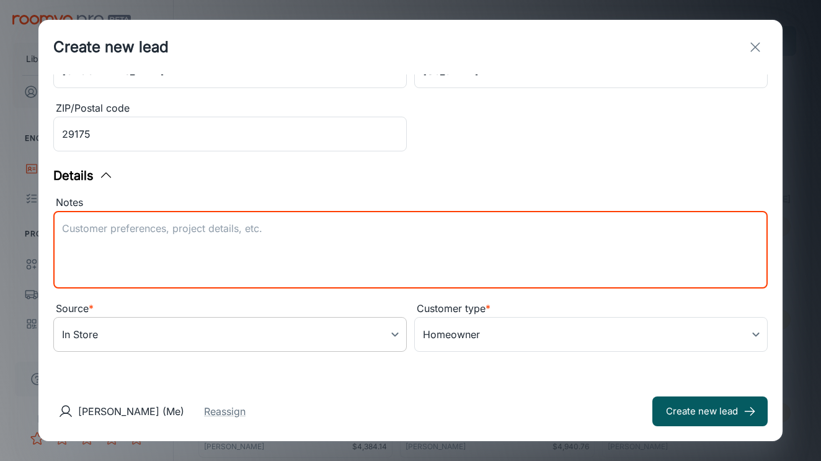
click at [210, 340] on body "Liberty Flooring Solutions [PERSON_NAME] Engagement Leads To-do Products My Pro…" at bounding box center [410, 230] width 821 height 461
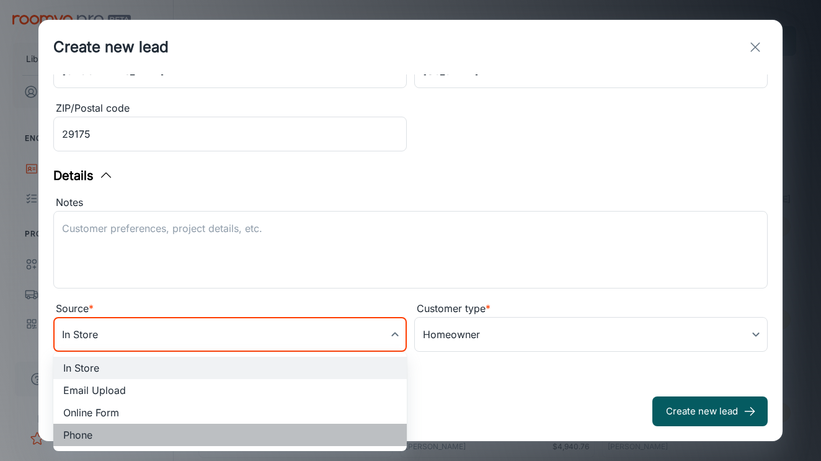
click at [144, 436] on li "Phone" at bounding box center [229, 435] width 353 height 22
type input "phone"
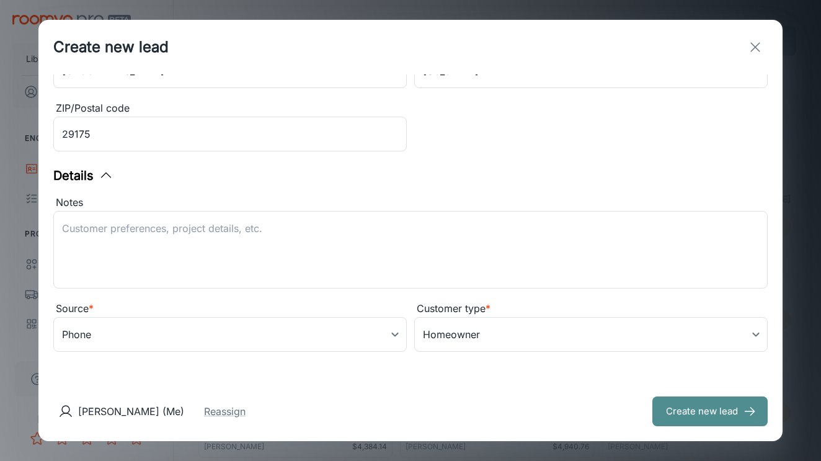
click at [674, 401] on button "Create new lead" at bounding box center [709, 411] width 115 height 30
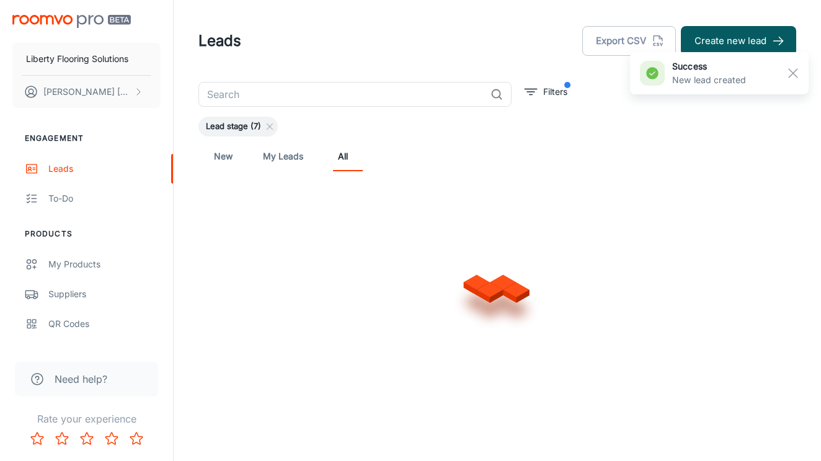
type input "in_store"
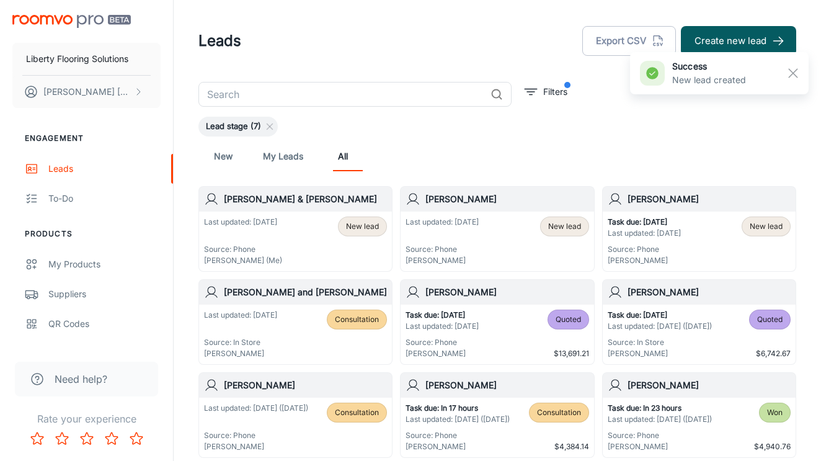
click at [220, 213] on div "Last updated: [DATE] Source: Phone [PERSON_NAME] (Me) New lead" at bounding box center [295, 241] width 193 height 60
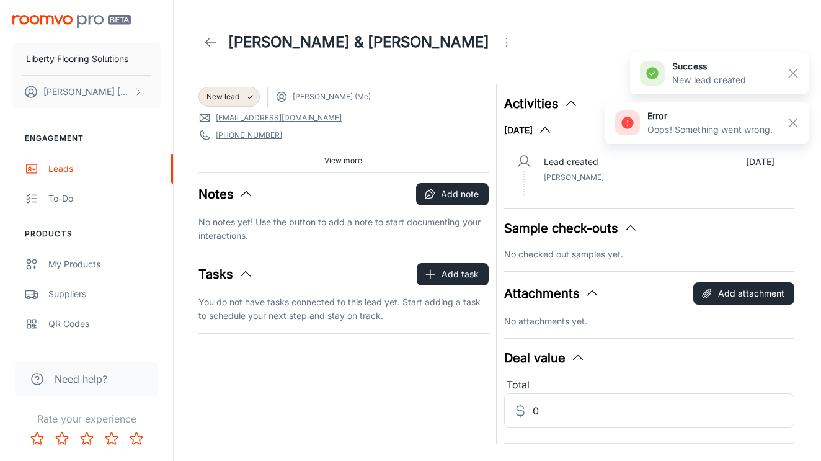
click at [499, 42] on icon "Open menu" at bounding box center [506, 42] width 15 height 15
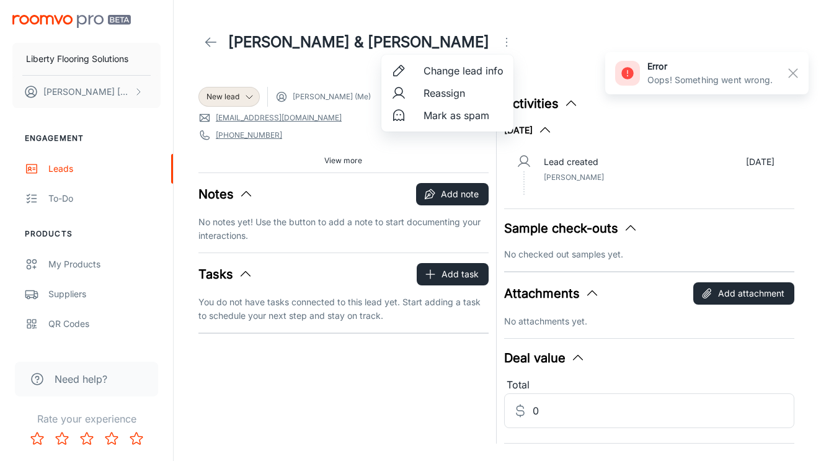
click at [428, 87] on span "Reassign" at bounding box center [464, 93] width 80 height 15
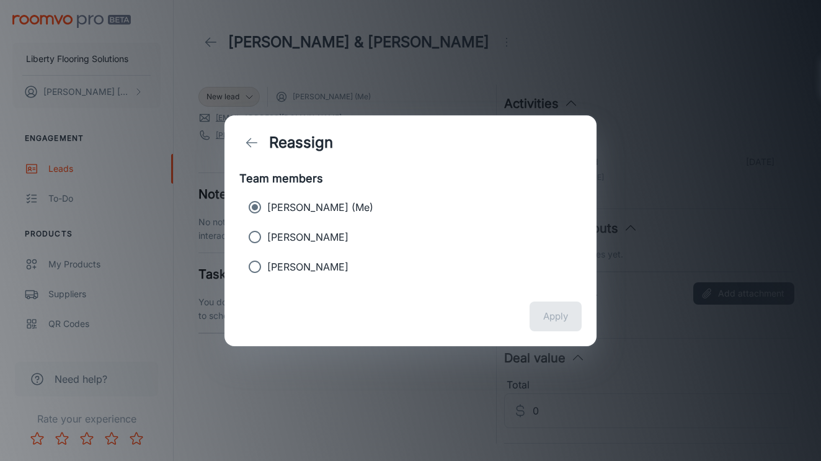
click at [296, 241] on p "[PERSON_NAME]" at bounding box center [307, 236] width 81 height 15
click at [267, 241] on input "[PERSON_NAME]" at bounding box center [254, 236] width 25 height 25
radio input "true"
radio input "false"
click at [569, 316] on button "Apply" at bounding box center [556, 316] width 52 height 30
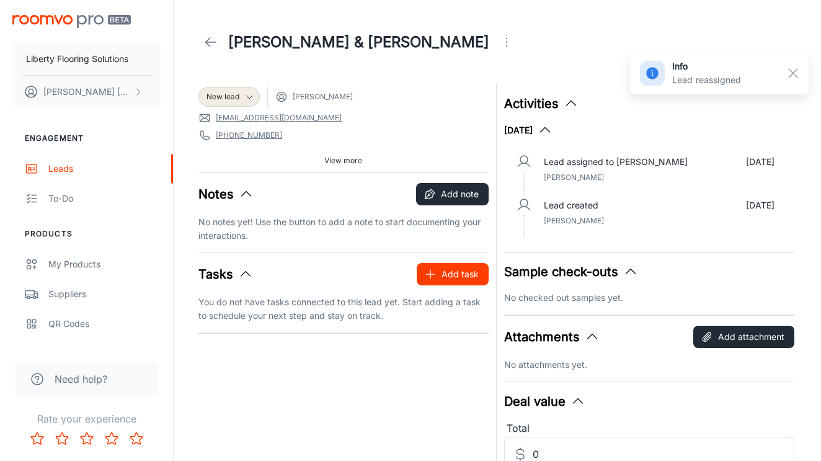
click at [482, 271] on button "Add task" at bounding box center [453, 274] width 72 height 22
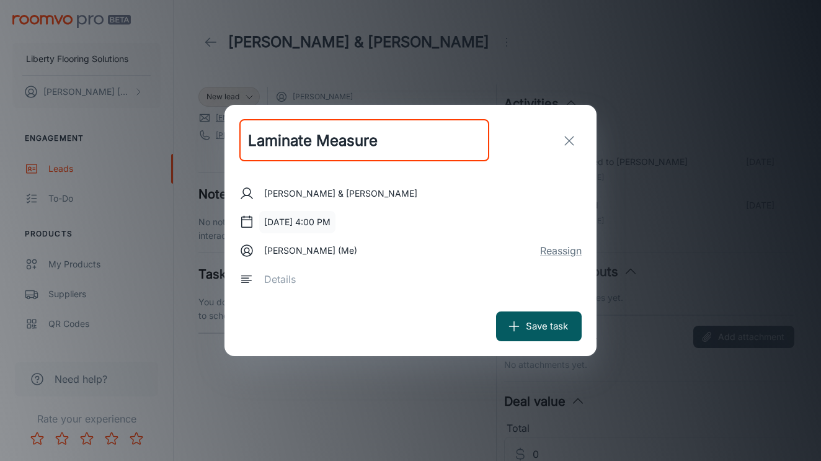
type input "Laminate Measure"
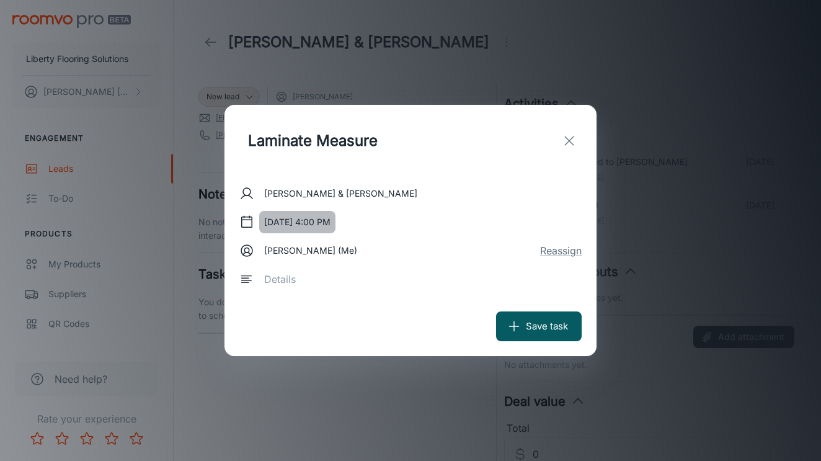
click at [308, 225] on button "[DATE] 4:00 PM" at bounding box center [297, 222] width 76 height 22
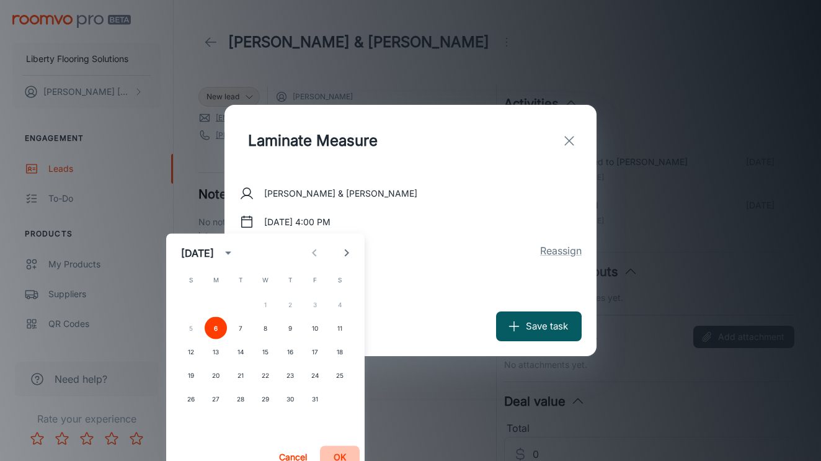
click at [336, 453] on button "OK" at bounding box center [340, 457] width 40 height 22
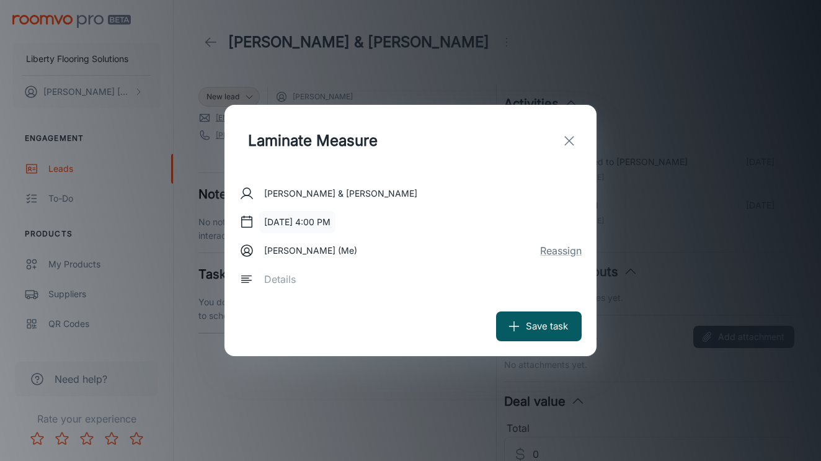
click at [335, 223] on button "[DATE] 4:00 PM" at bounding box center [297, 222] width 76 height 22
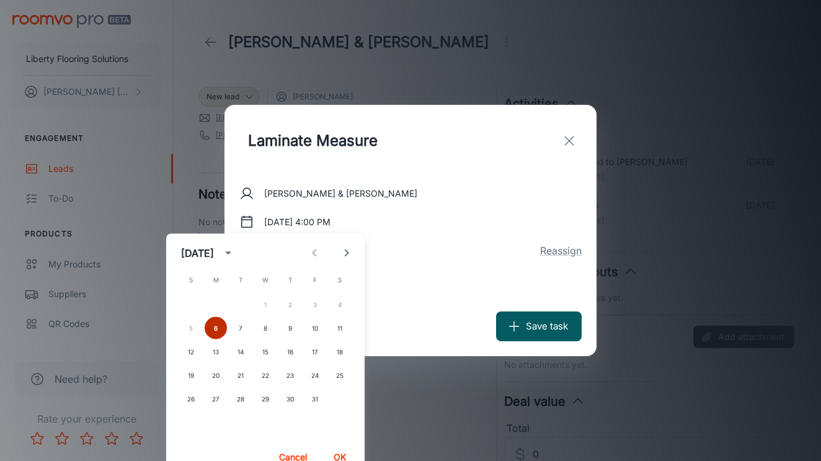
click at [222, 324] on button "6" at bounding box center [216, 328] width 22 height 22
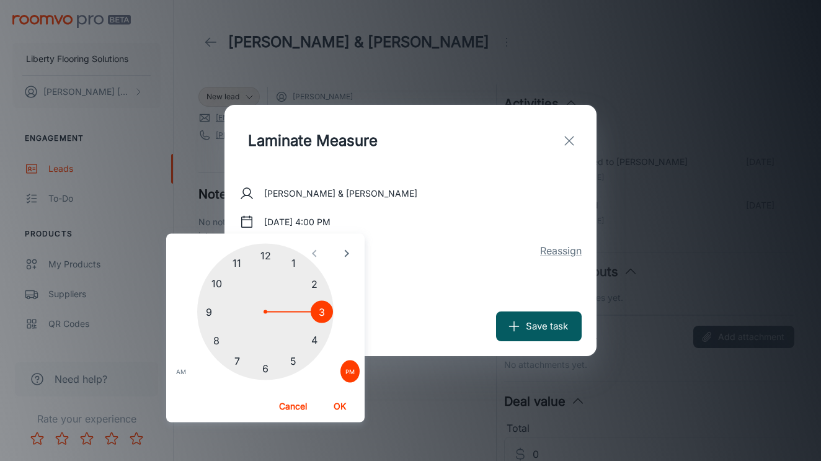
click at [326, 311] on div at bounding box center [265, 312] width 136 height 136
click at [269, 368] on div at bounding box center [265, 312] width 136 height 136
click at [264, 366] on div at bounding box center [265, 312] width 136 height 136
click at [344, 409] on button "OK" at bounding box center [340, 406] width 40 height 22
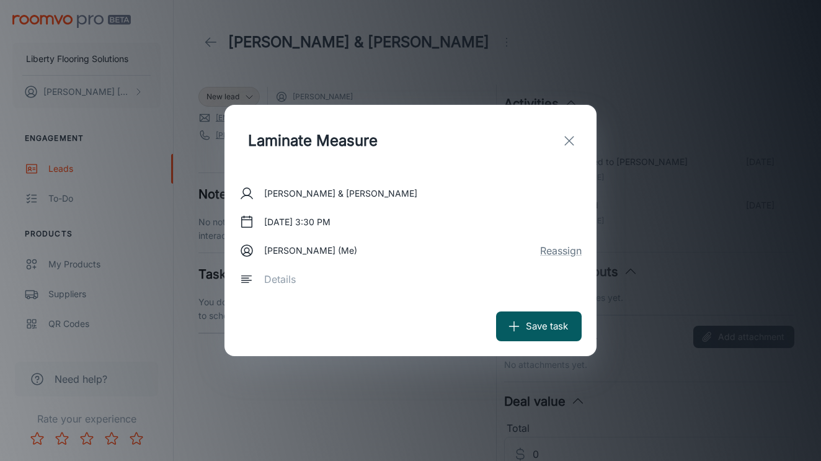
click at [555, 267] on div "x ​" at bounding box center [418, 279] width 326 height 35
click at [554, 252] on button "Reassign" at bounding box center [561, 250] width 42 height 15
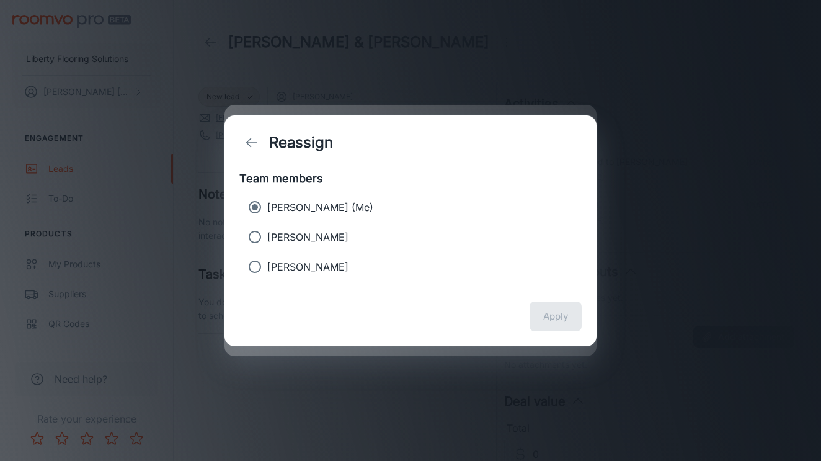
click at [278, 244] on label "[PERSON_NAME]" at bounding box center [401, 236] width 319 height 25
click at [267, 244] on input "[PERSON_NAME]" at bounding box center [254, 236] width 25 height 25
radio input "true"
radio input "false"
click at [556, 312] on button "Apply" at bounding box center [556, 316] width 52 height 30
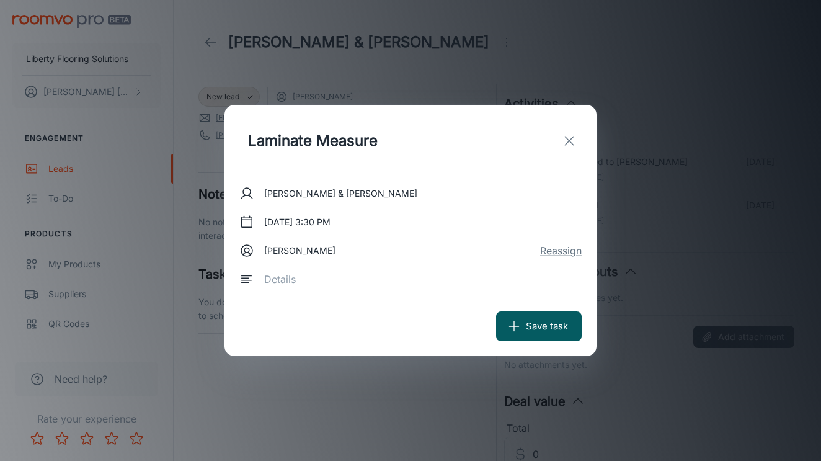
click at [564, 126] on div "Laminate Measure ​" at bounding box center [410, 141] width 372 height 72
click at [531, 326] on button "Save task" at bounding box center [539, 326] width 86 height 30
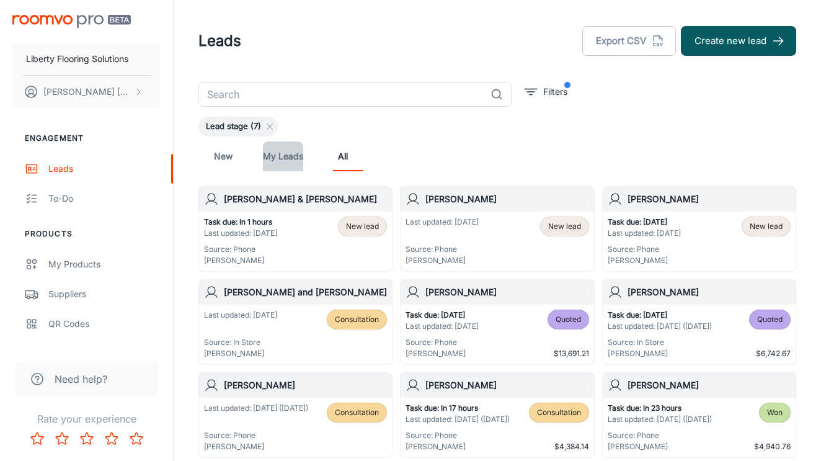
click at [280, 169] on link "My Leads" at bounding box center [283, 156] width 40 height 30
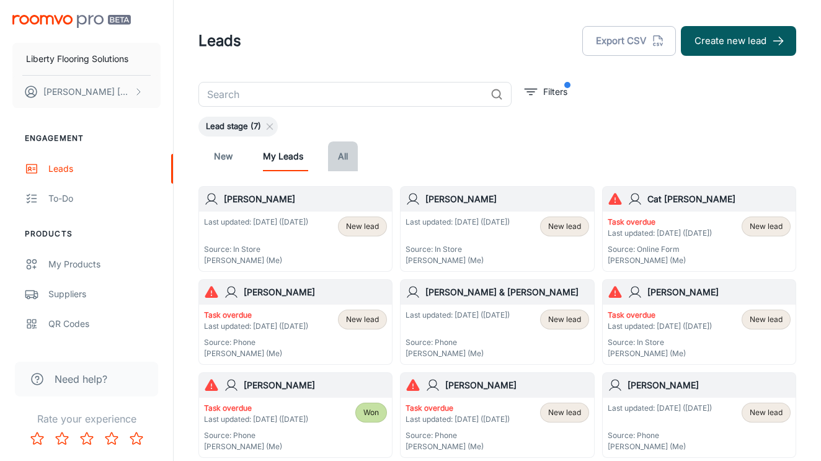
click at [348, 158] on link "All" at bounding box center [343, 156] width 30 height 30
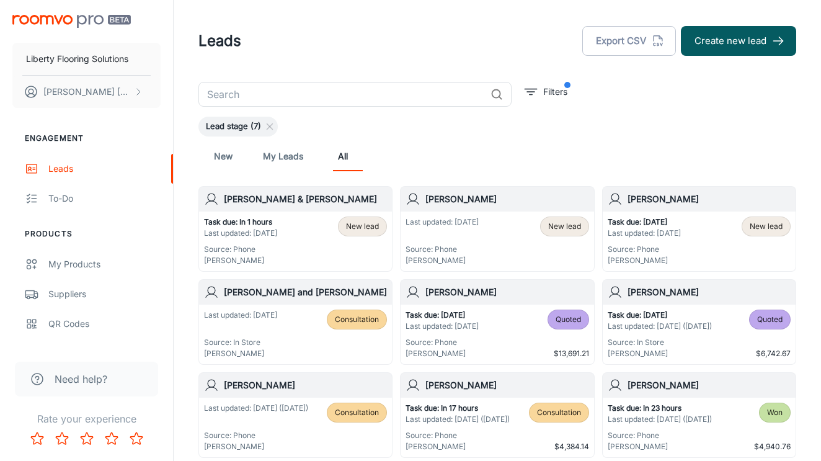
click at [668, 206] on div "[PERSON_NAME]" at bounding box center [699, 199] width 193 height 25
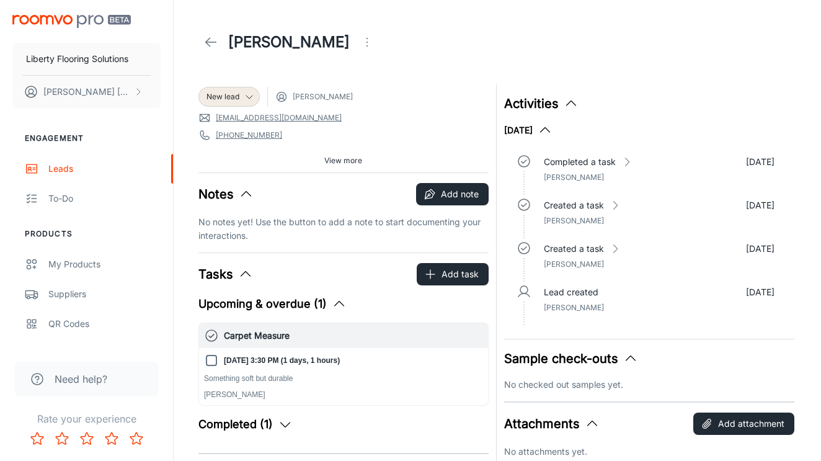
click at [326, 358] on p "[DATE] 3:30 PM (1 days, 1 hours)" at bounding box center [282, 360] width 116 height 11
click at [219, 358] on input "[DATE] 3:30 PM (1 days, 1 hours)" at bounding box center [211, 360] width 15 height 15
checkbox input "true"
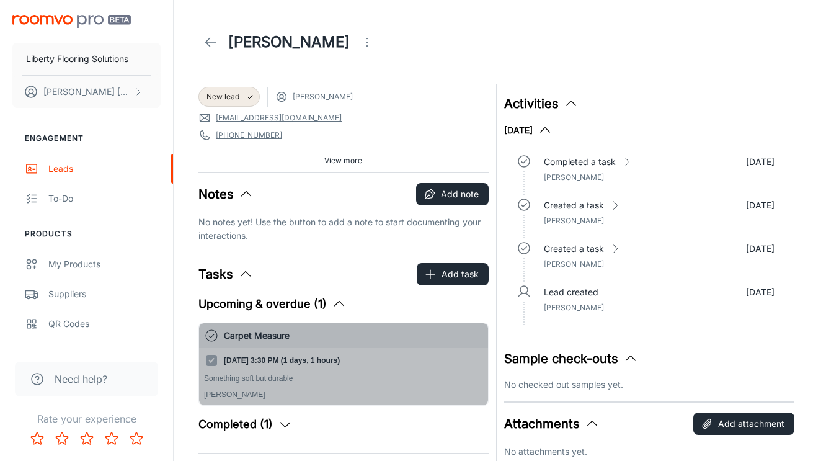
click at [326, 358] on p "[DATE] 3:30 PM (1 days, 1 hours)" at bounding box center [282, 360] width 116 height 11
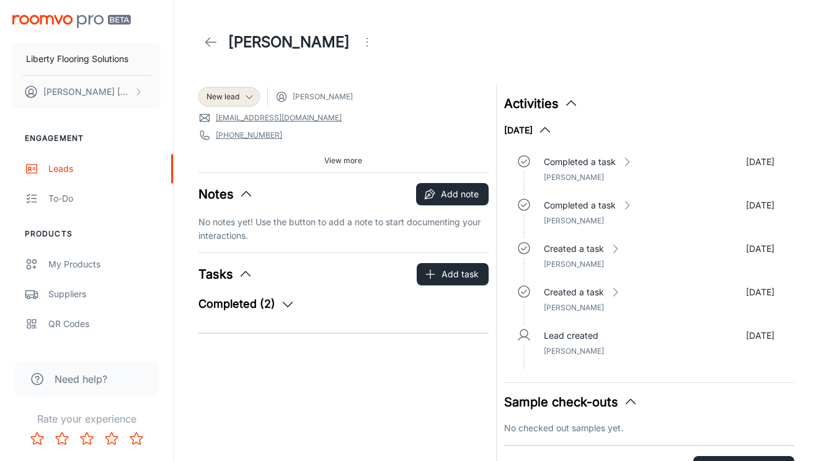
click at [267, 306] on button "Completed (2)" at bounding box center [246, 303] width 97 height 17
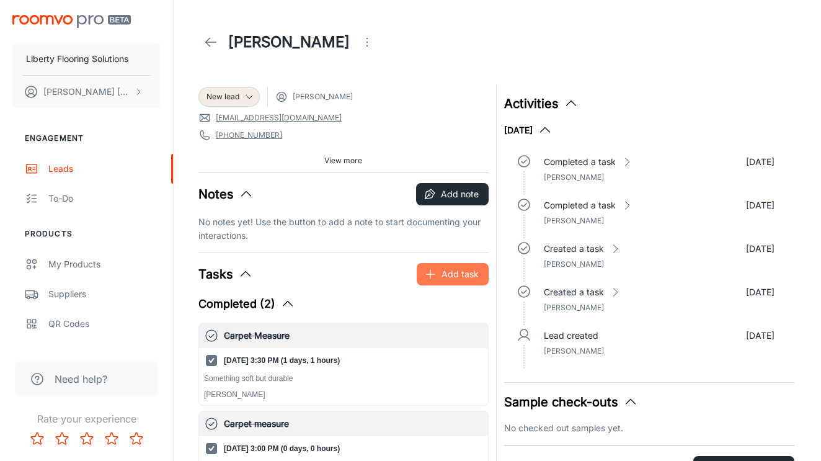
click at [445, 268] on button "Add task" at bounding box center [453, 274] width 72 height 22
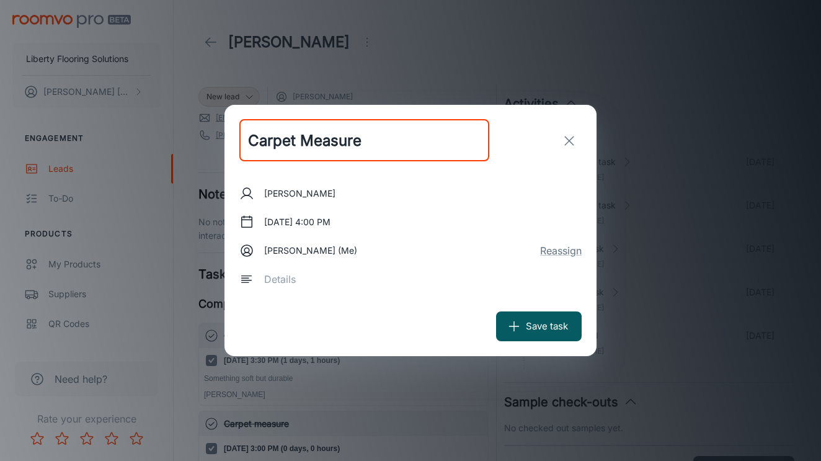
type input "Carpet Measure"
click at [326, 304] on div "Save task" at bounding box center [410, 326] width 372 height 60
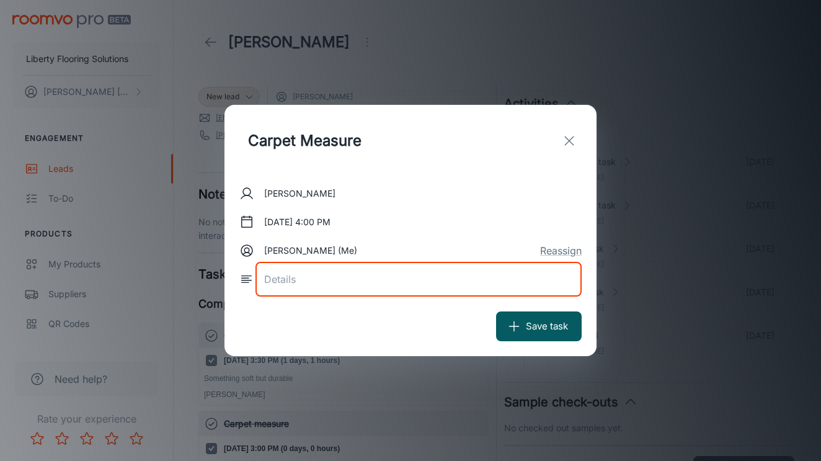
click at [326, 286] on textarea at bounding box center [418, 279] width 309 height 14
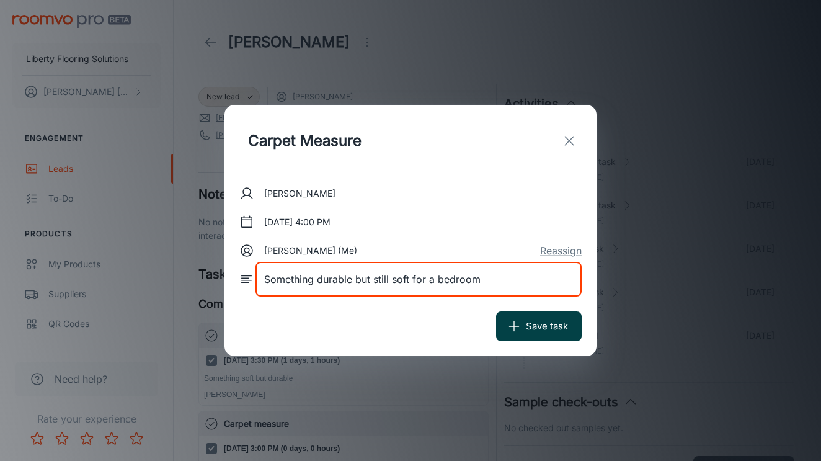
type textarea "Something durable but still soft for a bedroom"
click at [517, 328] on icon "submit" at bounding box center [514, 326] width 14 height 14
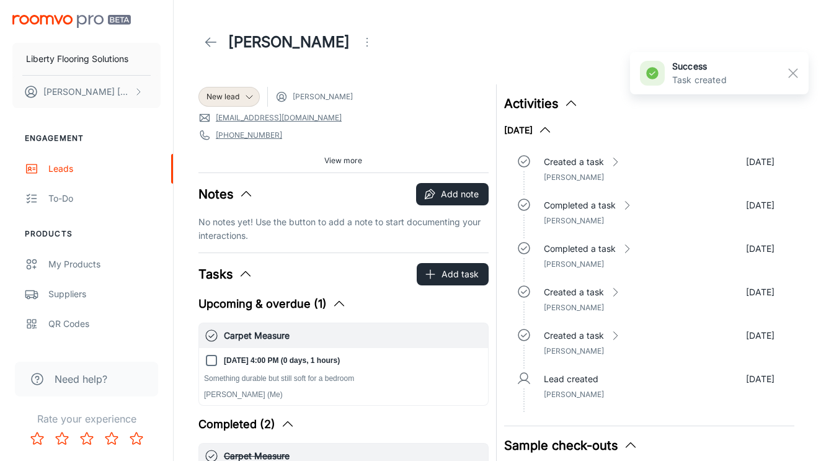
click at [273, 362] on p "[DATE] 4:00 PM (0 days, 1 hours)" at bounding box center [282, 360] width 116 height 11
click at [219, 362] on input "[DATE] 4:00 PM (0 days, 1 hours)" at bounding box center [211, 360] width 15 height 15
checkbox input "true"
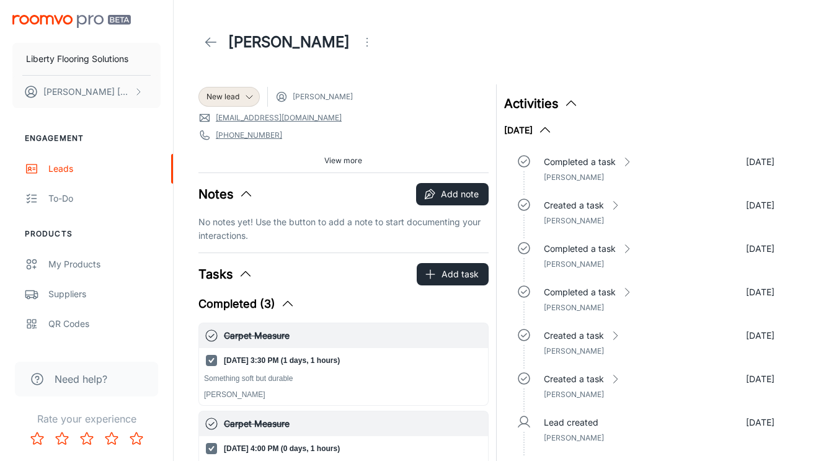
click at [203, 362] on div "[DATE] 3:30 PM (1 days, 1 hours) Something soft but durable [PERSON_NAME]" at bounding box center [343, 376] width 289 height 57
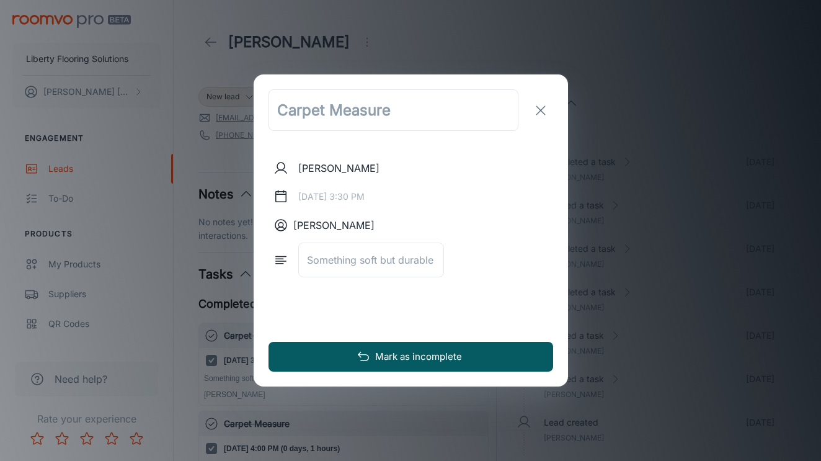
click at [332, 190] on div "[DATE] 3:30 PM" at bounding box center [410, 196] width 275 height 22
click at [332, 196] on div "[DATE] 3:30 PM" at bounding box center [410, 196] width 275 height 22
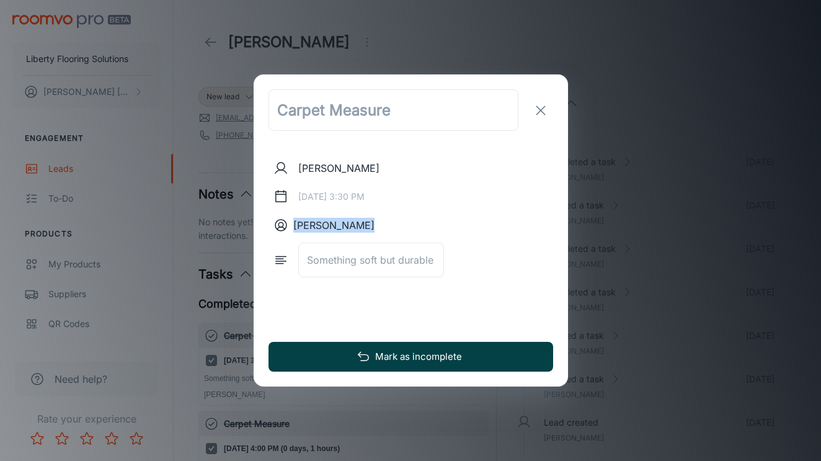
click at [355, 355] on button "Mark as incomplete" at bounding box center [411, 357] width 285 height 30
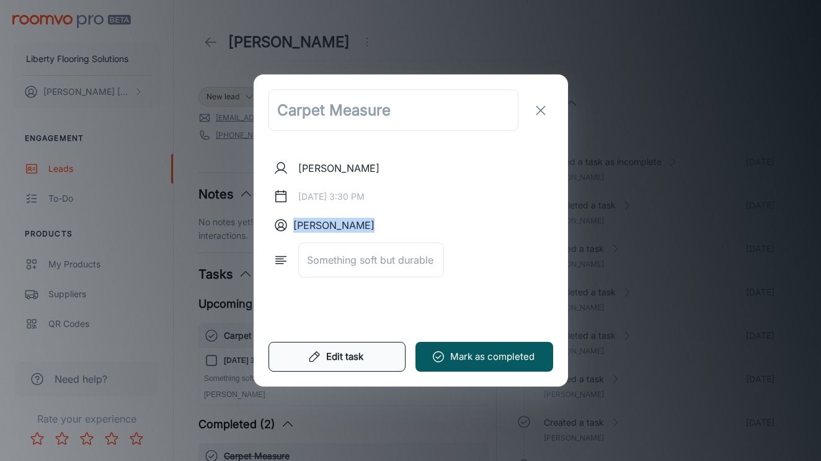
click at [340, 358] on button "Edit task" at bounding box center [338, 357] width 138 height 30
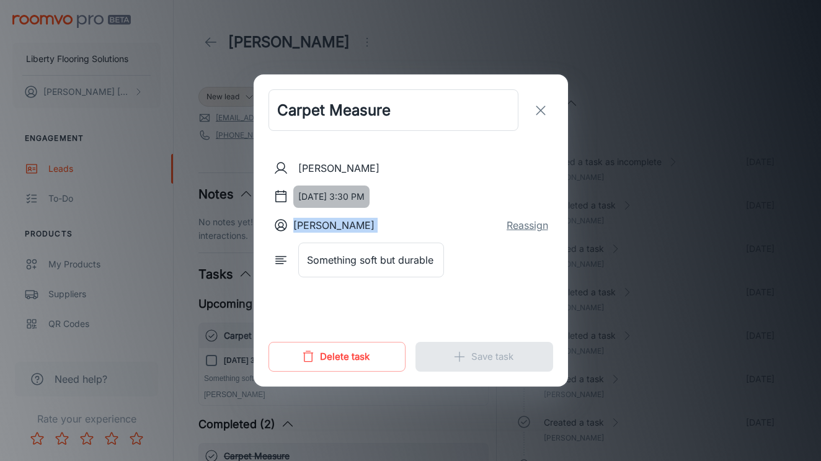
click at [370, 205] on button "[DATE] 3:30 PM" at bounding box center [331, 196] width 76 height 22
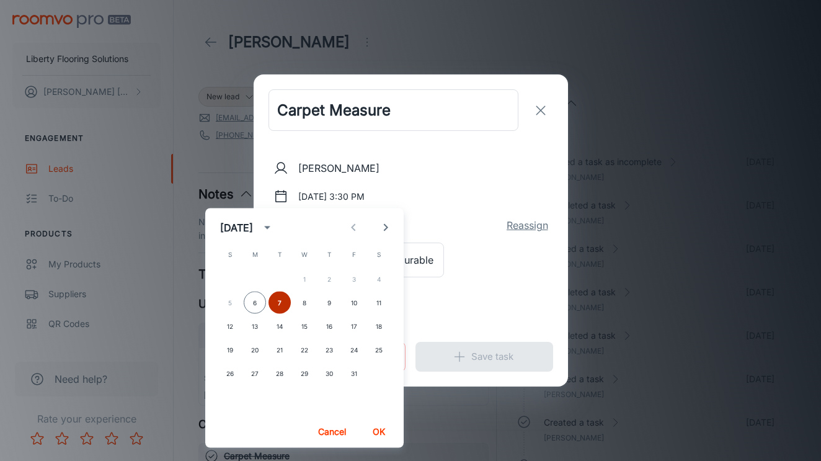
click at [276, 300] on button "7" at bounding box center [280, 302] width 22 height 22
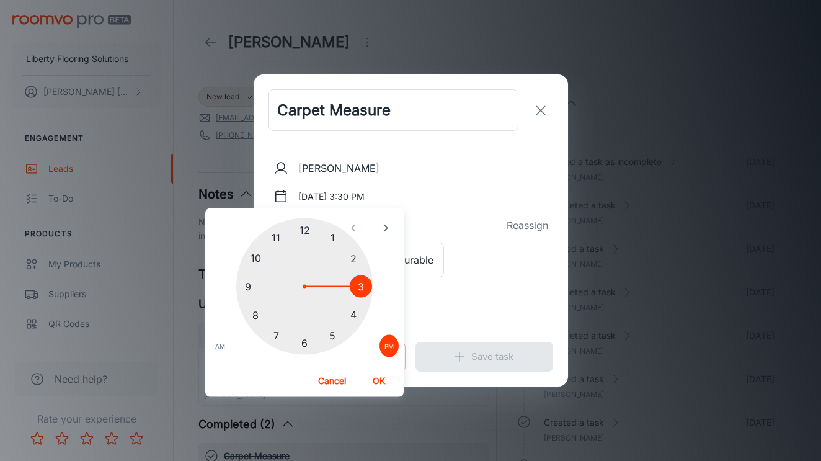
click at [360, 283] on div at bounding box center [304, 286] width 136 height 136
click at [306, 234] on div at bounding box center [304, 286] width 136 height 136
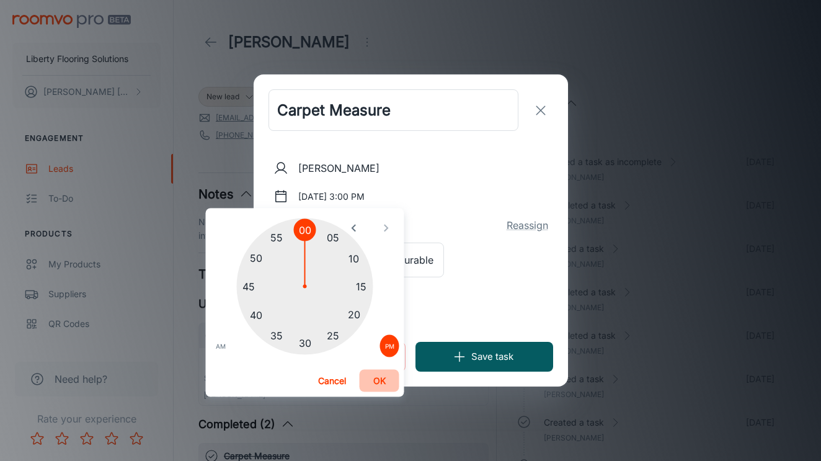
click at [375, 378] on button "OK" at bounding box center [380, 381] width 40 height 22
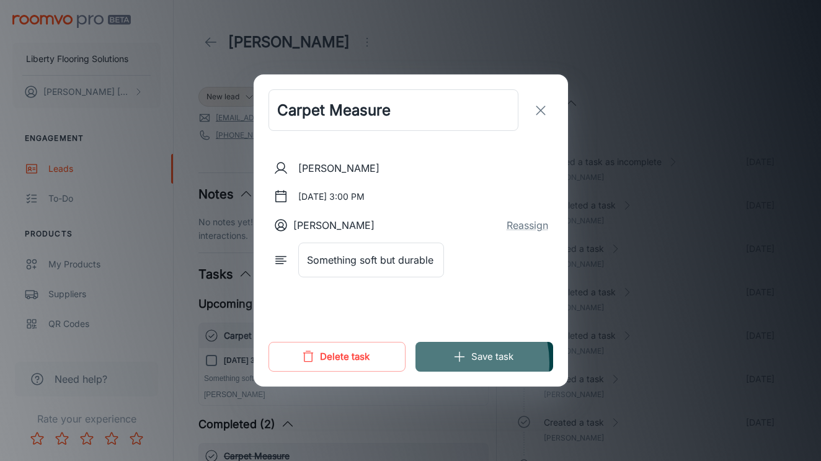
click at [448, 362] on button "Save task" at bounding box center [484, 357] width 138 height 30
